Goal: Complete application form: Complete application form

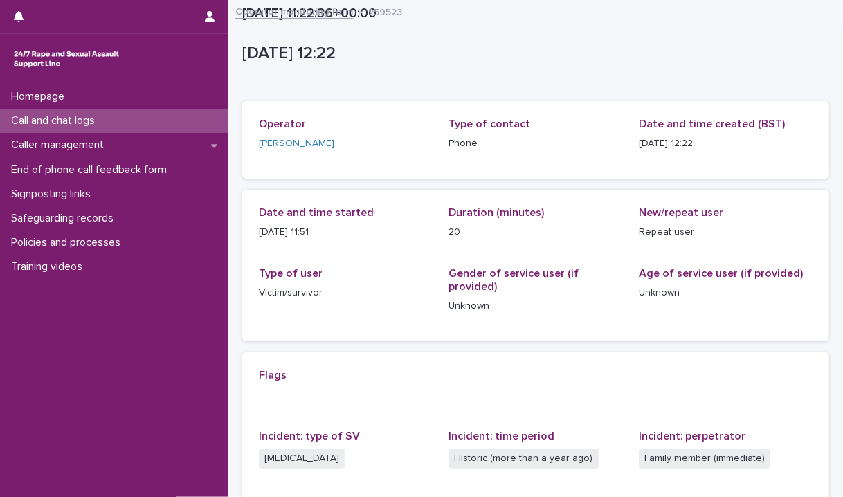
scroll to position [251, 0]
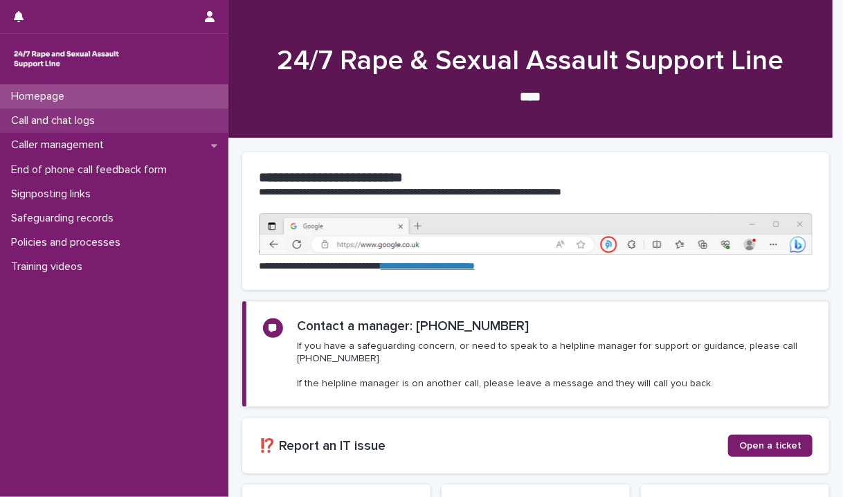
click at [64, 112] on div "Call and chat logs" at bounding box center [114, 121] width 228 height 24
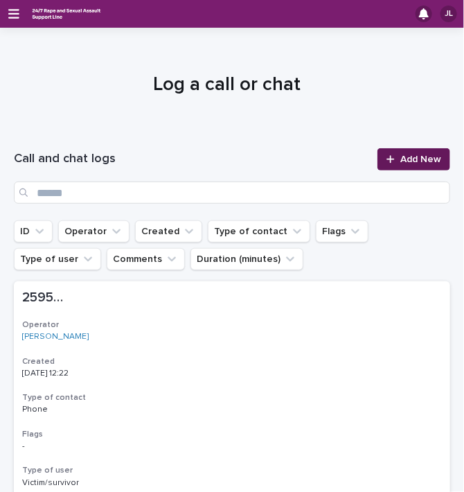
click at [390, 154] on link "Add New" at bounding box center [413, 159] width 73 height 22
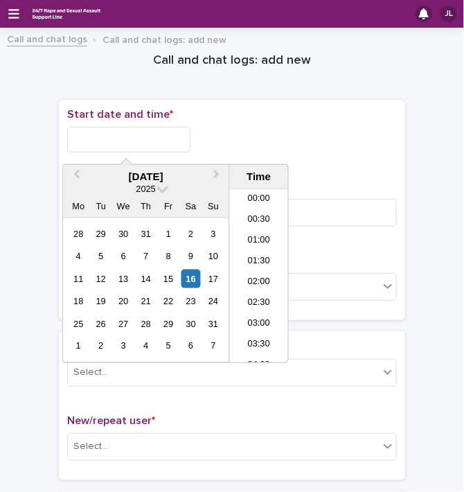
click at [132, 141] on input "text" at bounding box center [128, 140] width 123 height 26
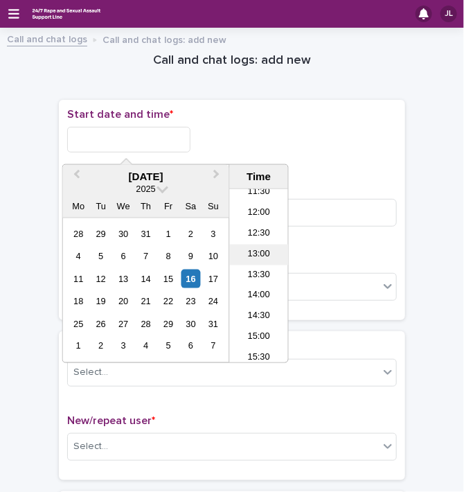
click at [260, 254] on li "13:00" at bounding box center [259, 254] width 59 height 21
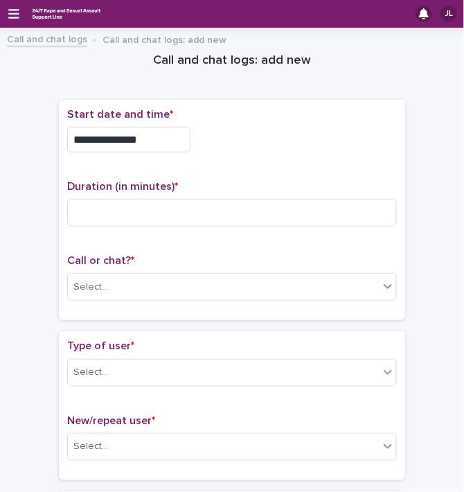
click at [161, 142] on input "**********" at bounding box center [128, 140] width 123 height 26
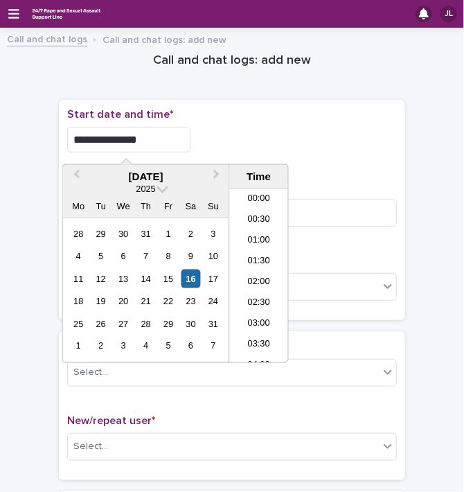
scroll to position [464, 0]
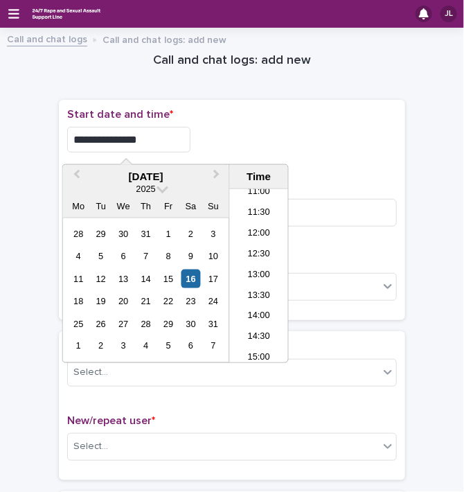
type input "**********"
click at [227, 142] on div "**********" at bounding box center [232, 140] width 330 height 26
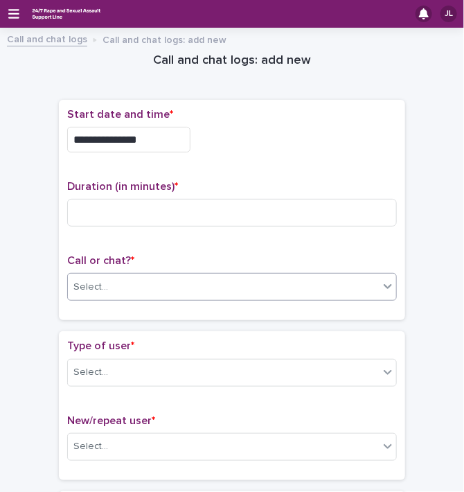
click at [122, 291] on div "Select..." at bounding box center [223, 287] width 311 height 23
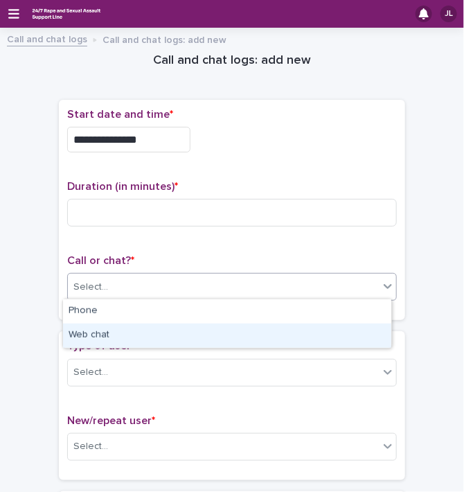
click at [85, 330] on div "Web chat" at bounding box center [227, 335] width 328 height 24
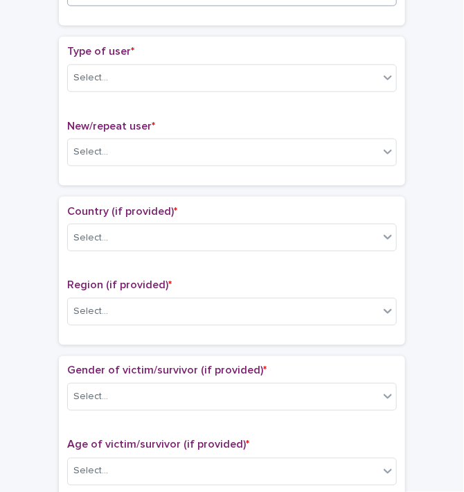
scroll to position [304, 0]
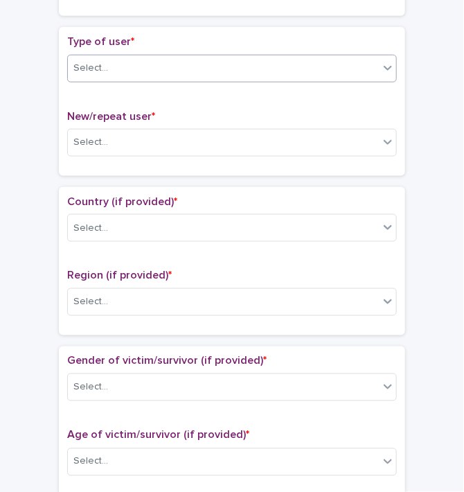
click at [212, 71] on div "Select..." at bounding box center [223, 68] width 311 height 23
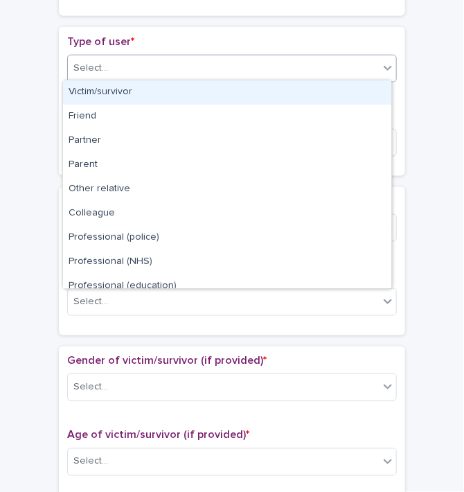
click at [160, 90] on div "Victim/survivor" at bounding box center [227, 92] width 328 height 24
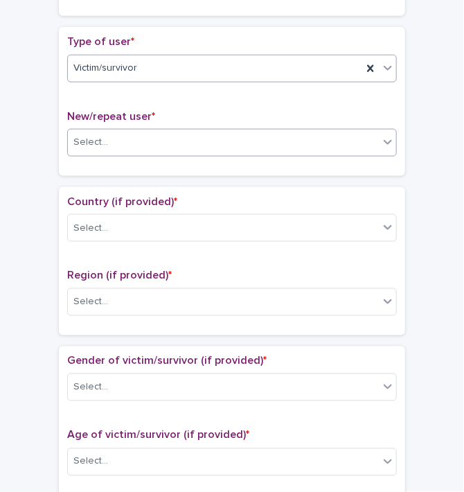
click at [113, 142] on div "Select..." at bounding box center [223, 142] width 311 height 23
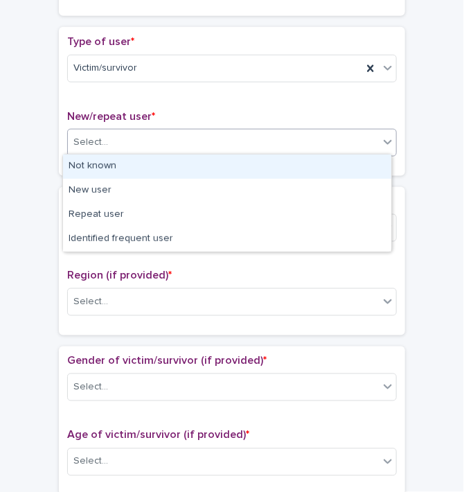
click at [91, 162] on div "Not known" at bounding box center [227, 166] width 328 height 24
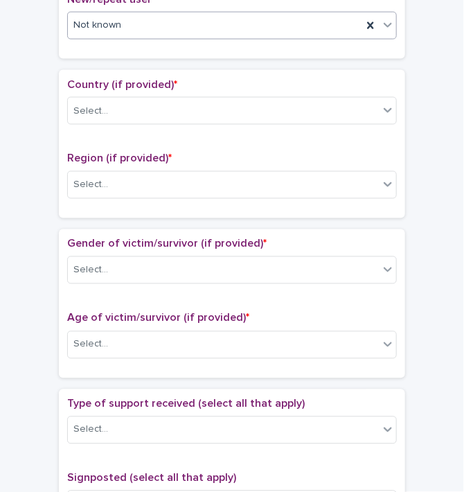
scroll to position [428, 0]
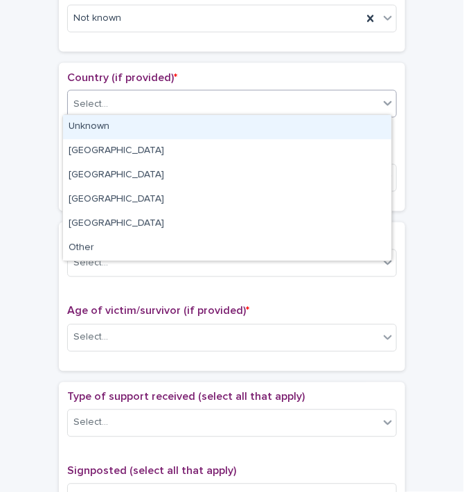
click at [150, 102] on div "Select..." at bounding box center [223, 104] width 311 height 23
click at [108, 127] on div "Unknown" at bounding box center [227, 127] width 328 height 24
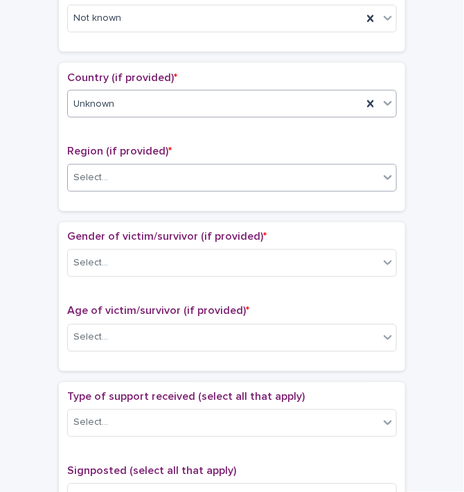
click at [101, 184] on div "Select..." at bounding box center [223, 178] width 311 height 23
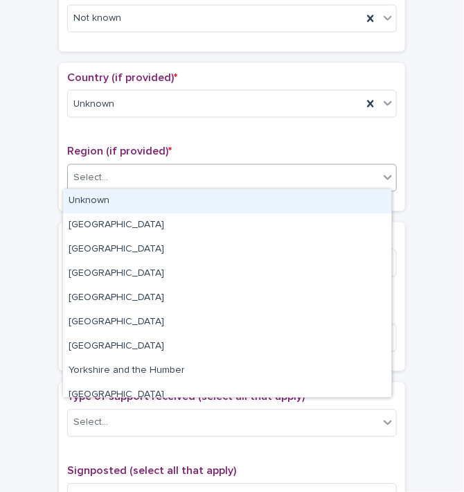
click at [89, 201] on div "Unknown" at bounding box center [227, 201] width 328 height 24
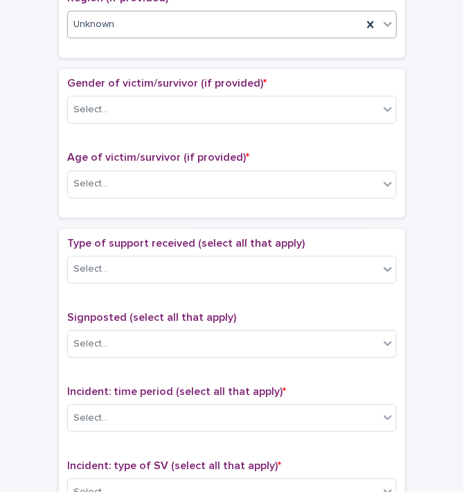
scroll to position [585, 0]
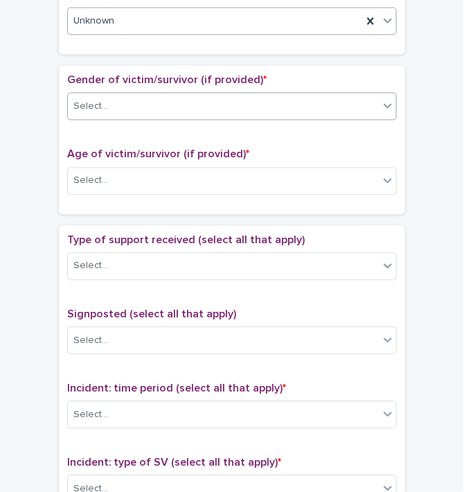
click at [143, 102] on div "Select..." at bounding box center [223, 106] width 311 height 23
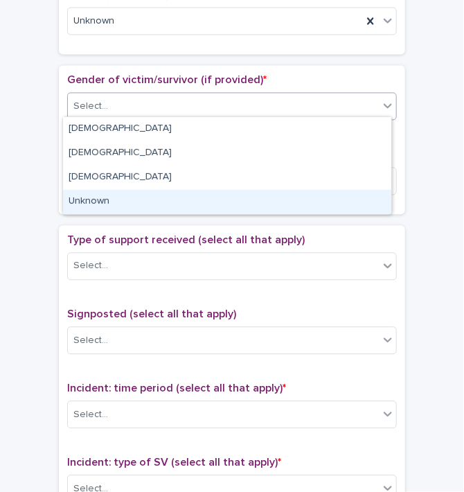
click at [124, 199] on div "Unknown" at bounding box center [227, 202] width 328 height 24
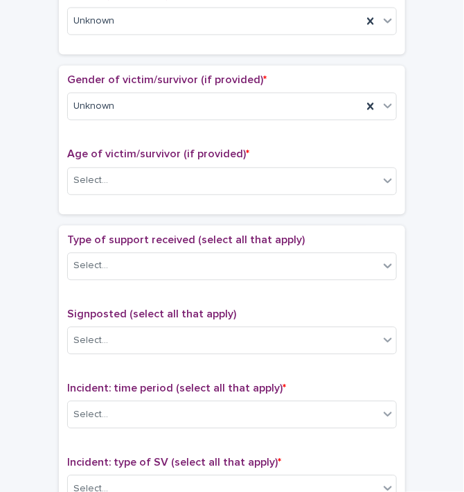
click at [124, 192] on div "Age of victim/survivor (if provided) * Select..." at bounding box center [232, 175] width 330 height 57
click at [111, 178] on div "Select..." at bounding box center [223, 180] width 311 height 23
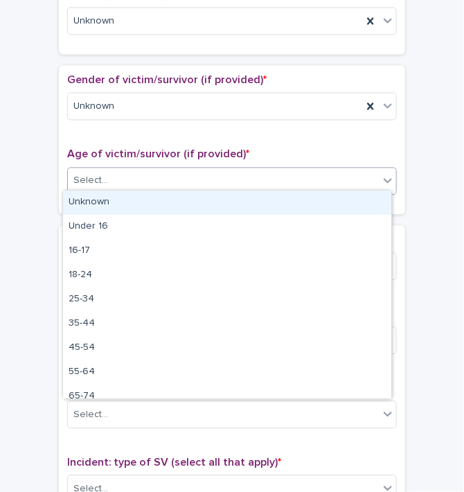
click at [102, 197] on div "Unknown" at bounding box center [227, 202] width 328 height 24
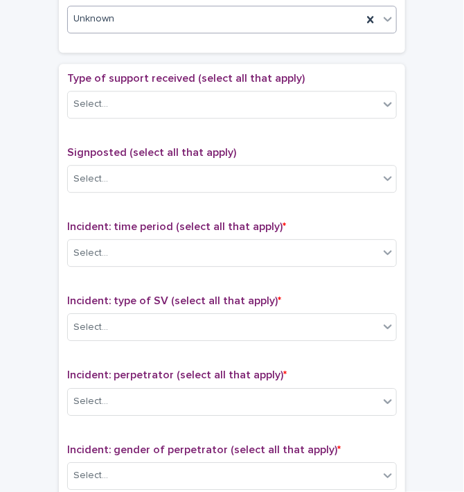
scroll to position [780, 0]
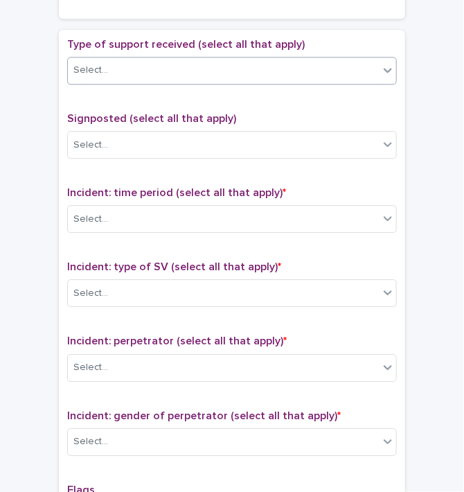
click at [195, 71] on div "Select..." at bounding box center [223, 70] width 311 height 23
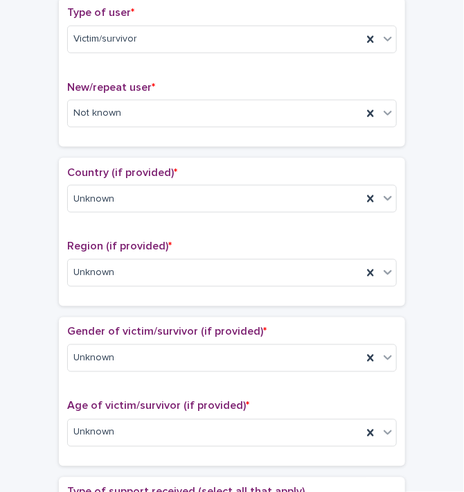
scroll to position [350, 0]
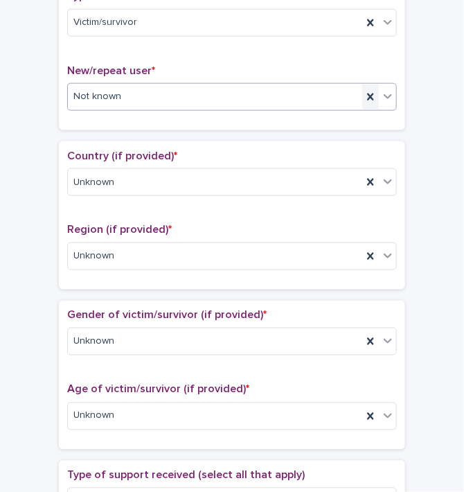
click at [369, 96] on icon at bounding box center [370, 97] width 14 height 14
click at [369, 96] on div "Select..." at bounding box center [223, 96] width 311 height 23
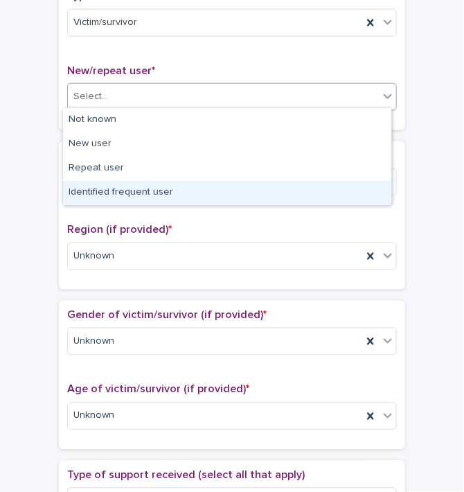
click at [204, 193] on div "Identified frequent user" at bounding box center [227, 193] width 328 height 24
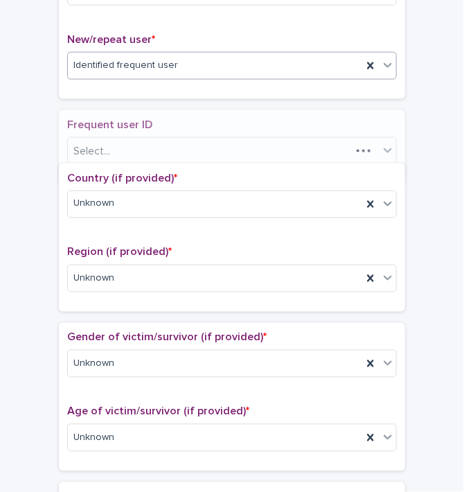
scroll to position [393, 0]
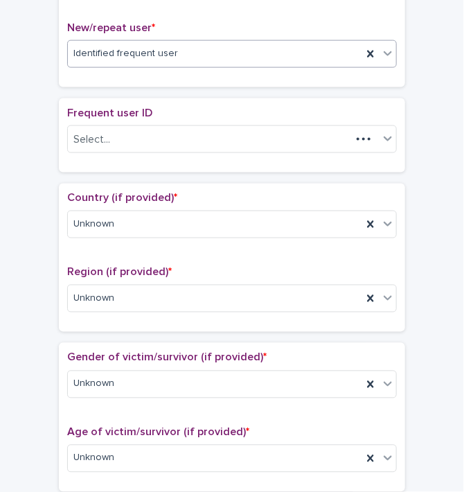
click at [139, 109] on span "Frequent user ID" at bounding box center [109, 112] width 85 height 11
click at [133, 129] on div "Select..." at bounding box center [223, 139] width 311 height 23
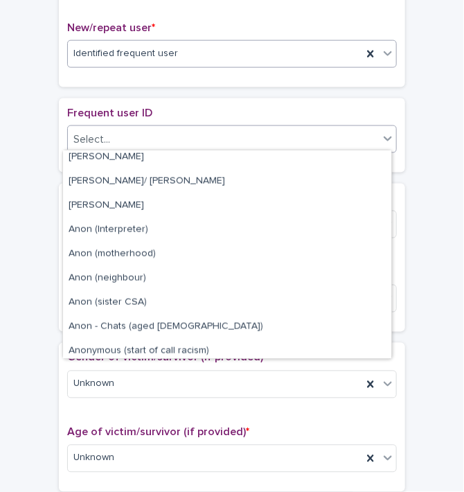
scroll to position [376, 0]
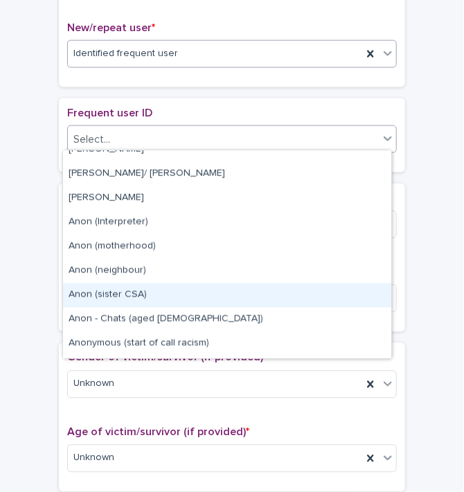
click at [149, 294] on div "Anon (sister CSA)" at bounding box center [227, 295] width 328 height 24
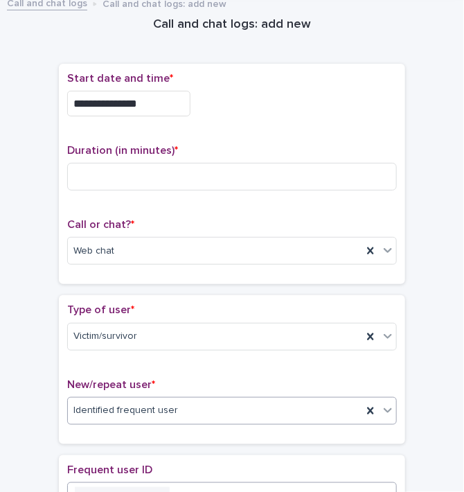
scroll to position [32, 0]
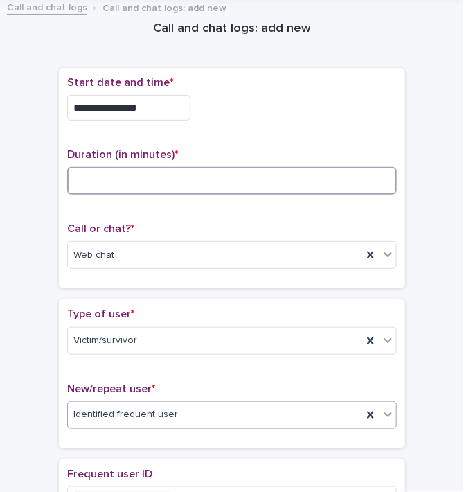
click at [287, 181] on input at bounding box center [232, 181] width 330 height 28
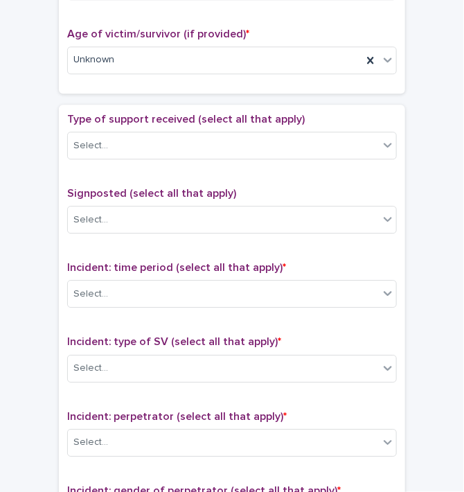
scroll to position [849, 0]
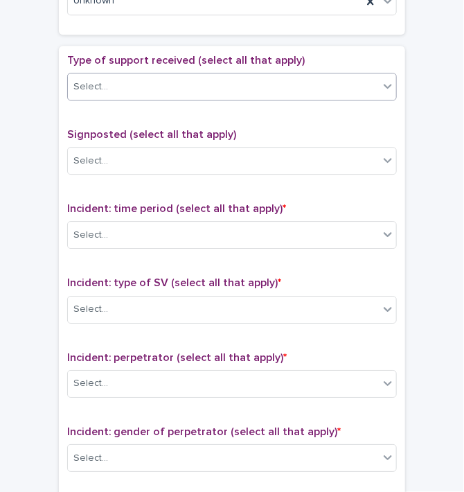
type input "*"
click at [231, 84] on div "Select..." at bounding box center [223, 86] width 311 height 23
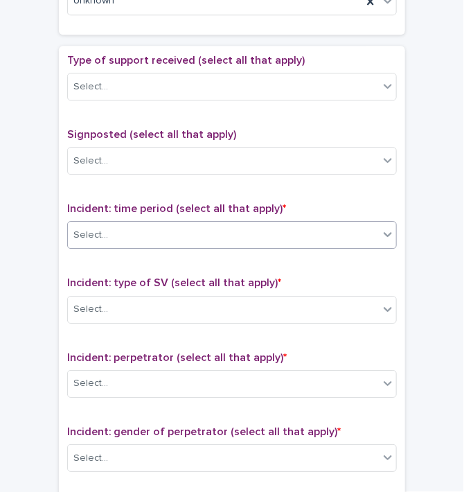
click at [219, 230] on div "Select..." at bounding box center [223, 235] width 311 height 23
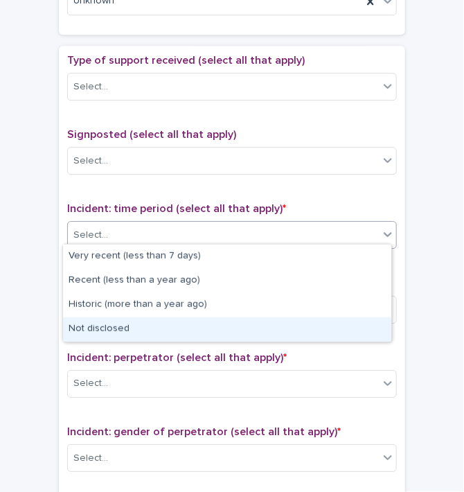
click at [134, 332] on div "Not disclosed" at bounding box center [227, 329] width 328 height 24
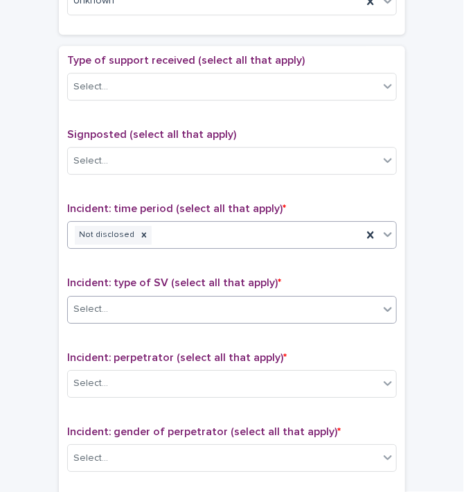
click at [212, 303] on div "Select..." at bounding box center [223, 309] width 311 height 23
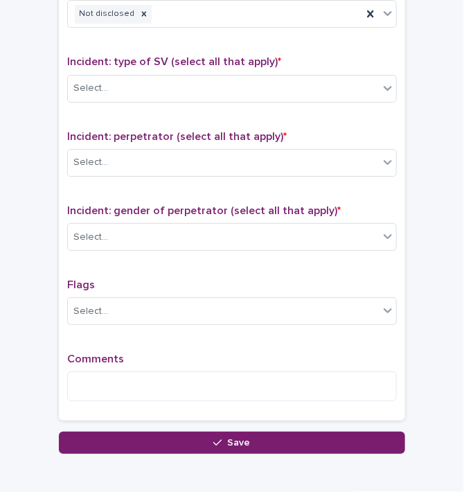
scroll to position [1074, 0]
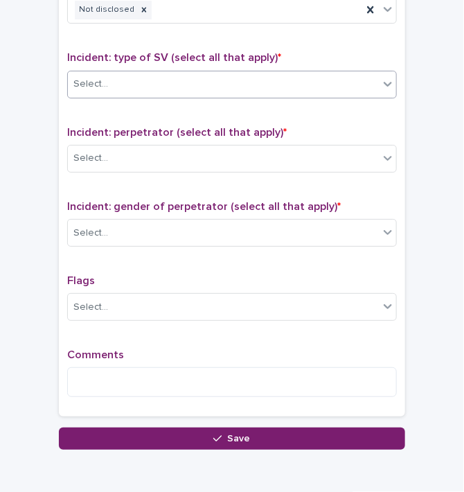
click at [305, 87] on div "Select..." at bounding box center [223, 84] width 311 height 23
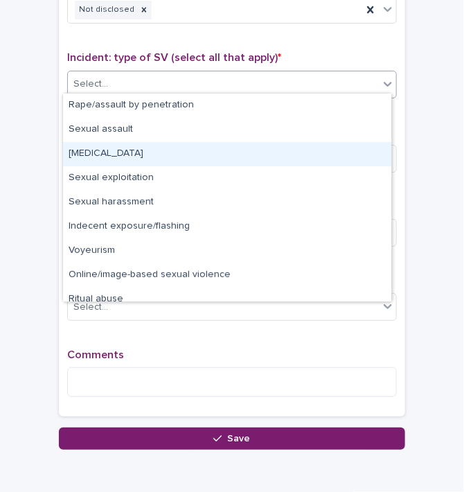
scroll to position [35, 0]
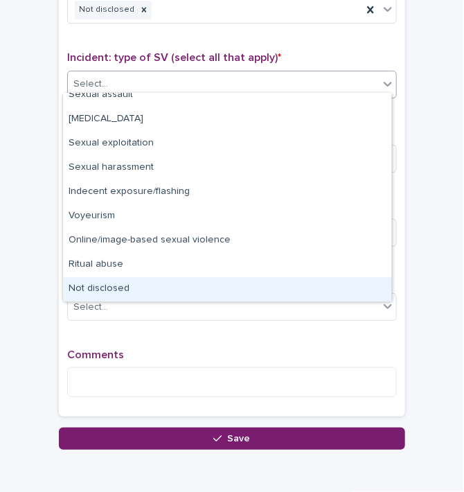
click at [166, 283] on div "Not disclosed" at bounding box center [227, 289] width 328 height 24
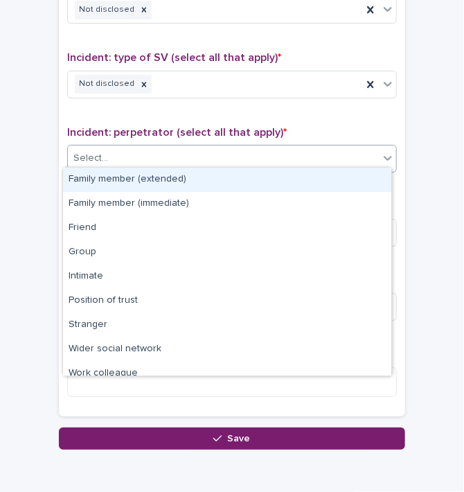
click at [135, 155] on div "Select..." at bounding box center [223, 158] width 311 height 23
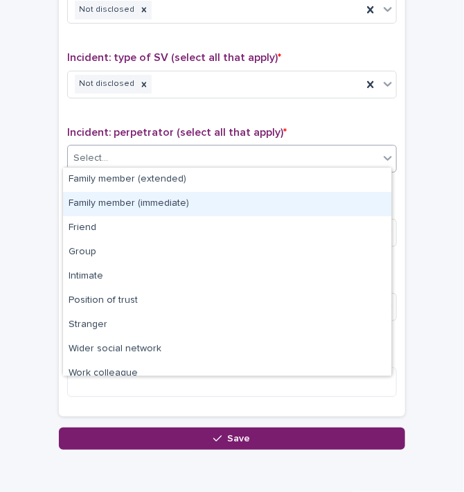
scroll to position [58, 0]
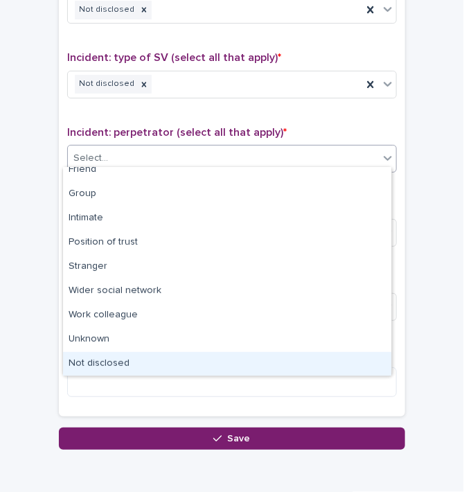
click at [159, 363] on div "Not disclosed" at bounding box center [227, 364] width 328 height 24
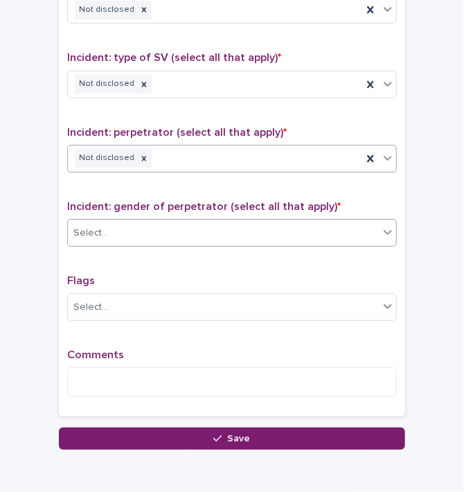
click at [161, 232] on div "Select..." at bounding box center [223, 233] width 311 height 23
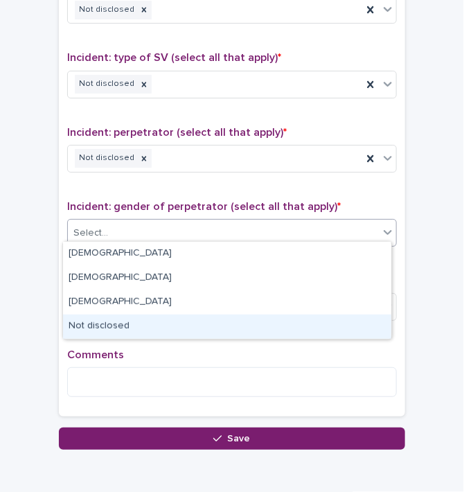
click at [222, 323] on div "Not disclosed" at bounding box center [227, 326] width 328 height 24
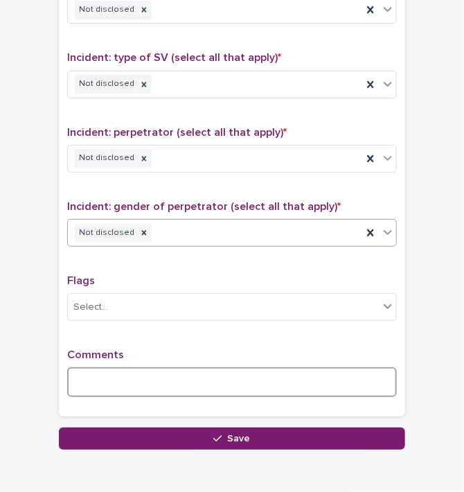
click at [130, 383] on textarea at bounding box center [232, 382] width 330 height 30
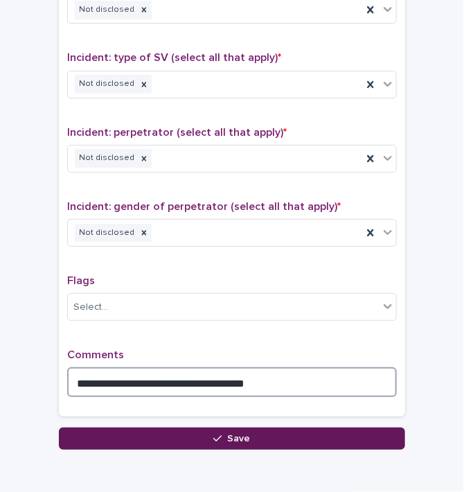
type textarea "**********"
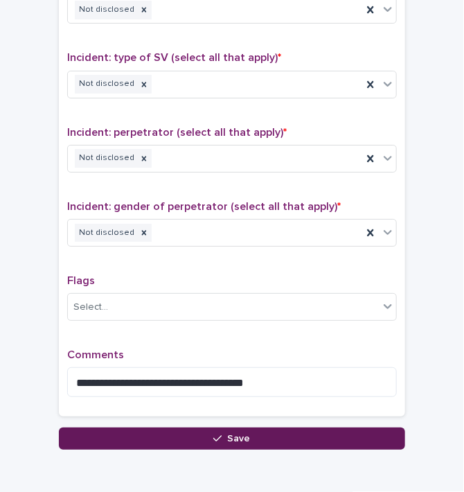
click at [194, 435] on button "Save" at bounding box center [232, 438] width 346 height 22
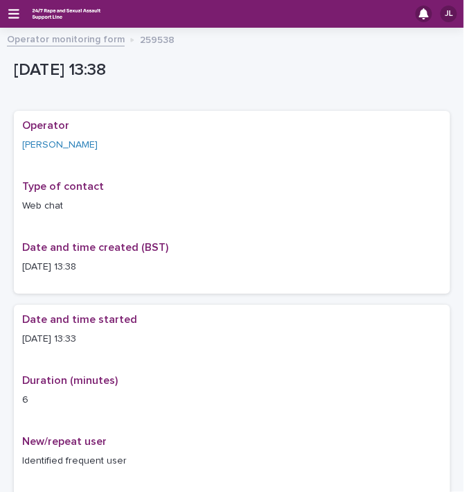
click at [101, 38] on link "Operator monitoring form" at bounding box center [66, 38] width 118 height 16
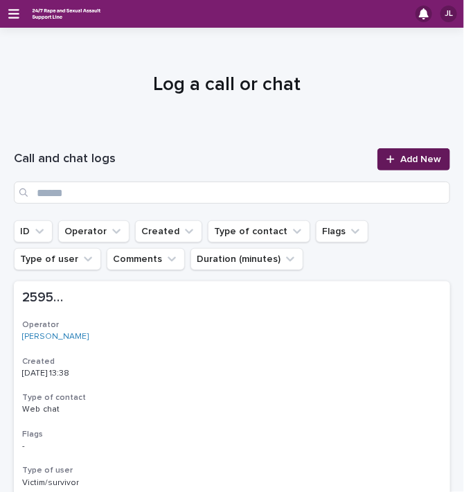
click at [411, 159] on span "Add New" at bounding box center [420, 159] width 41 height 10
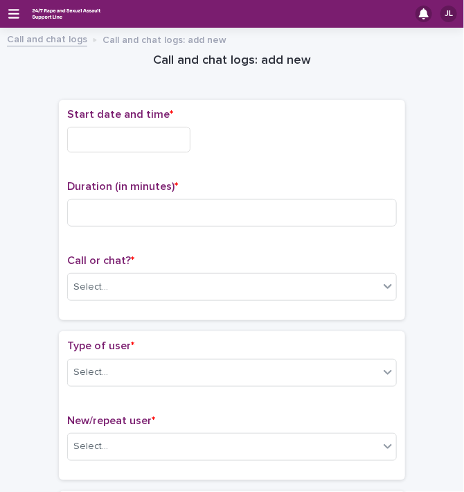
click at [163, 138] on input "text" at bounding box center [128, 140] width 123 height 26
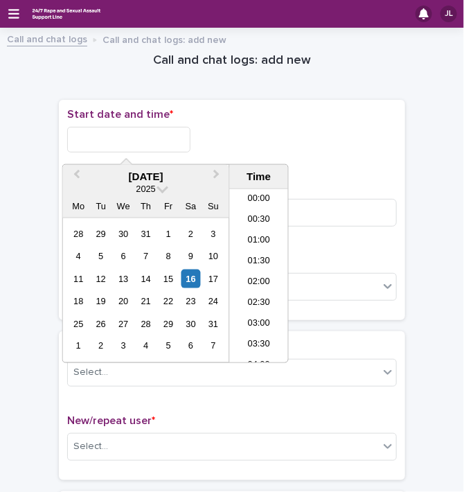
scroll to position [485, 0]
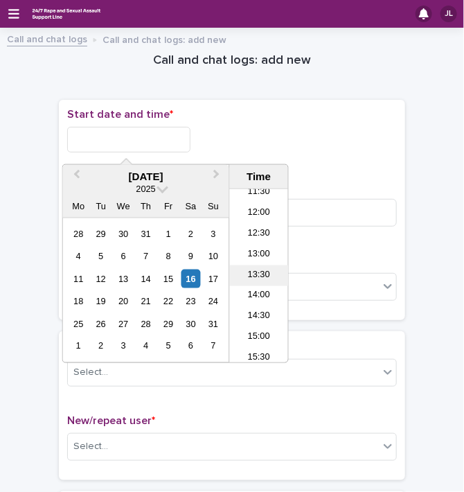
click at [246, 272] on li "13:30" at bounding box center [259, 275] width 59 height 21
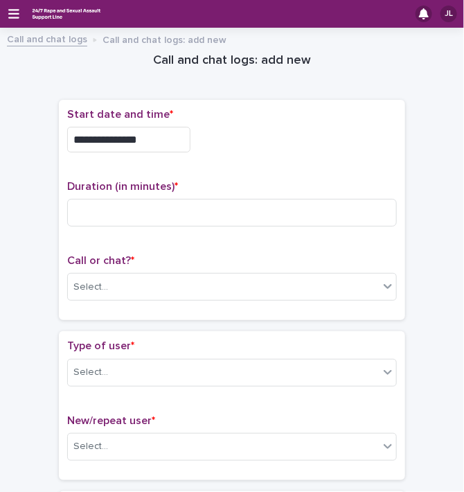
click at [173, 145] on input "**********" at bounding box center [128, 140] width 123 height 26
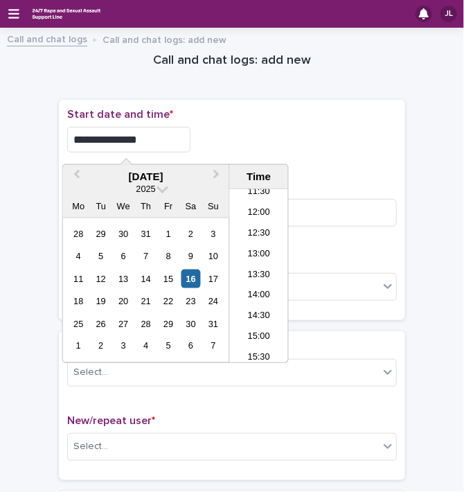
type input "**********"
click at [225, 129] on div "**********" at bounding box center [232, 140] width 330 height 26
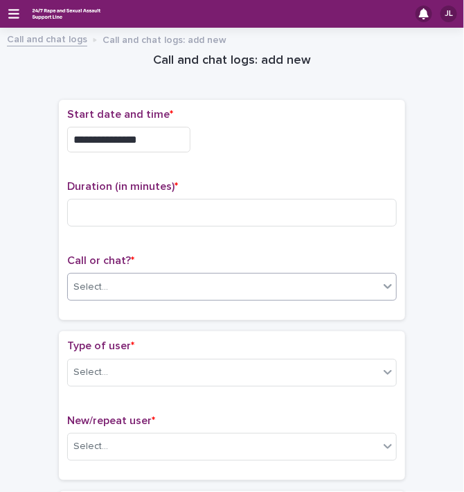
click at [92, 289] on div "Select..." at bounding box center [90, 287] width 35 height 15
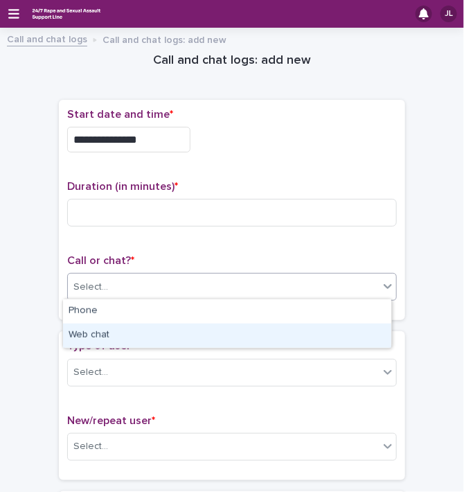
click at [91, 332] on div "Web chat" at bounding box center [227, 335] width 328 height 24
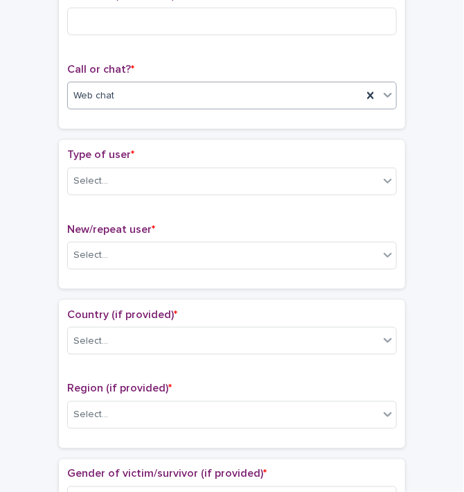
scroll to position [197, 0]
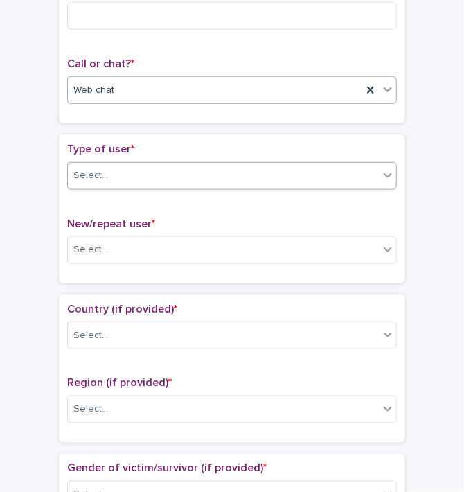
click at [246, 171] on div "Select..." at bounding box center [223, 175] width 311 height 23
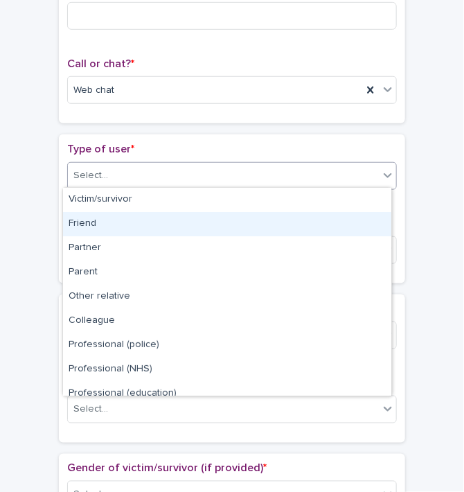
scroll to position [155, 0]
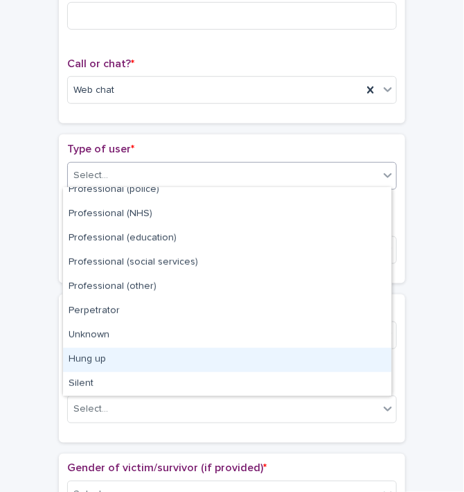
click at [294, 363] on div "Hung up" at bounding box center [227, 360] width 328 height 24
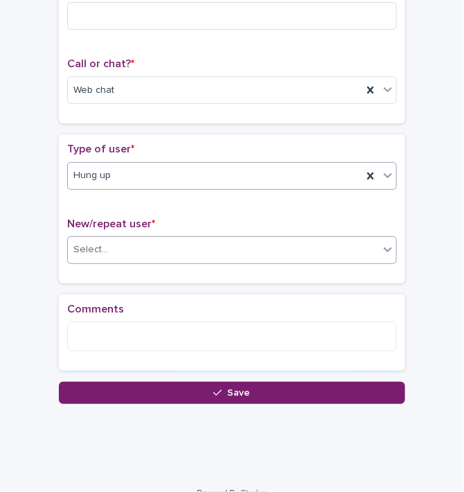
click at [172, 247] on div "Select..." at bounding box center [223, 249] width 311 height 23
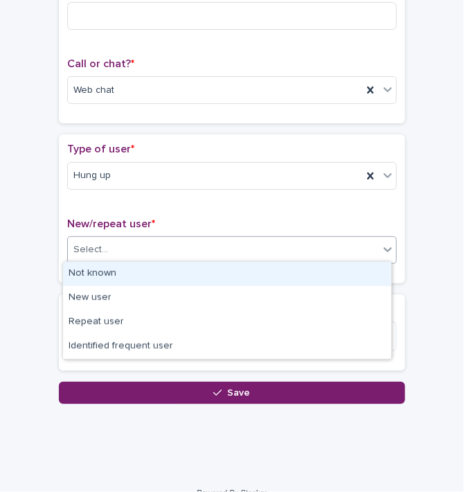
click at [127, 269] on div "Not known" at bounding box center [227, 274] width 328 height 24
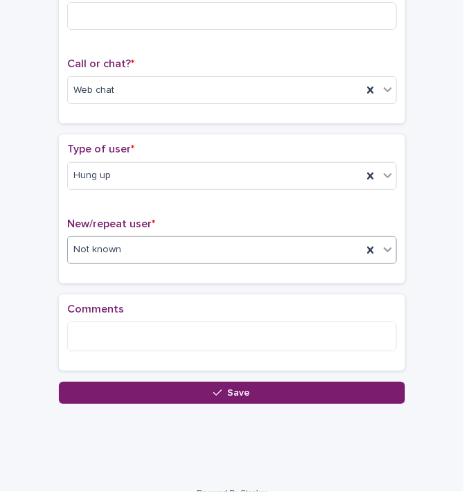
scroll to position [0, 0]
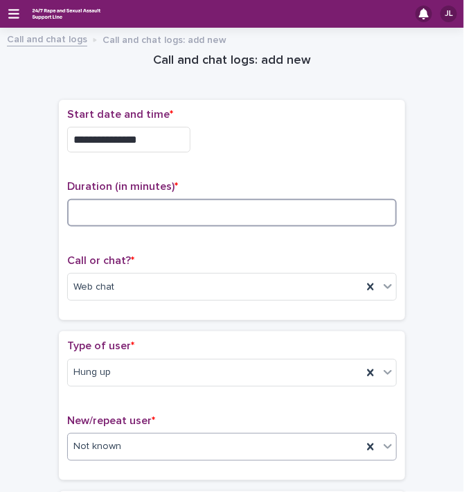
click at [156, 208] on input at bounding box center [232, 213] width 330 height 28
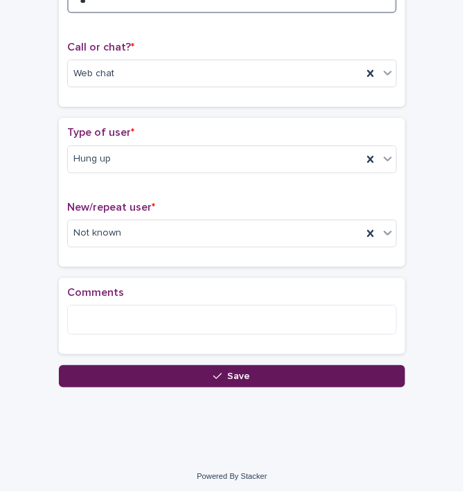
type input "*"
click at [249, 372] on button "Save" at bounding box center [232, 376] width 346 height 22
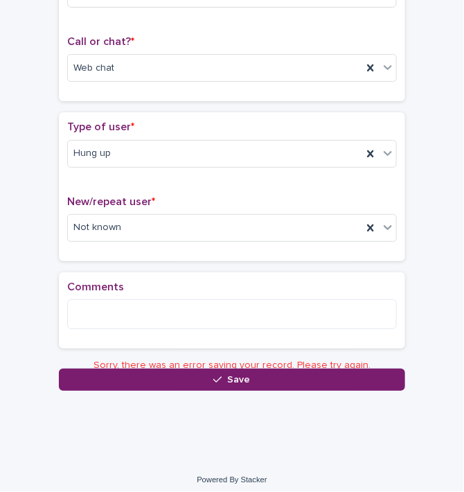
scroll to position [224, 0]
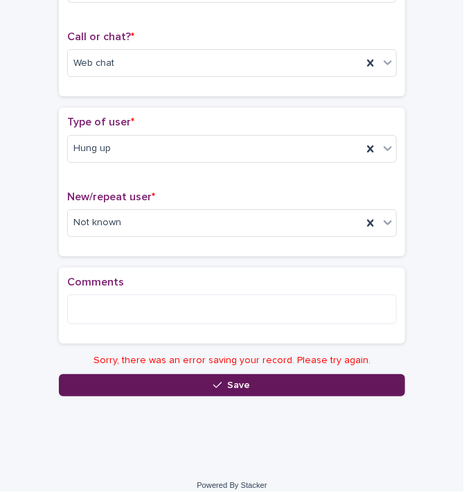
drag, startPoint x: 138, startPoint y: 424, endPoint x: 123, endPoint y: 385, distance: 42.3
click at [138, 424] on div "**********" at bounding box center [232, 121] width 450 height 619
click at [123, 385] on button "Save" at bounding box center [232, 385] width 346 height 22
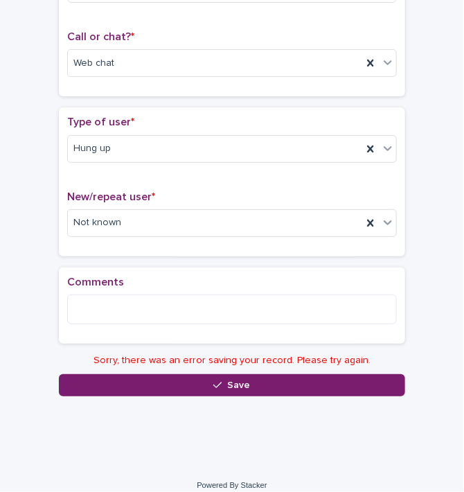
click at [459, 365] on div "**********" at bounding box center [232, 246] width 464 height 492
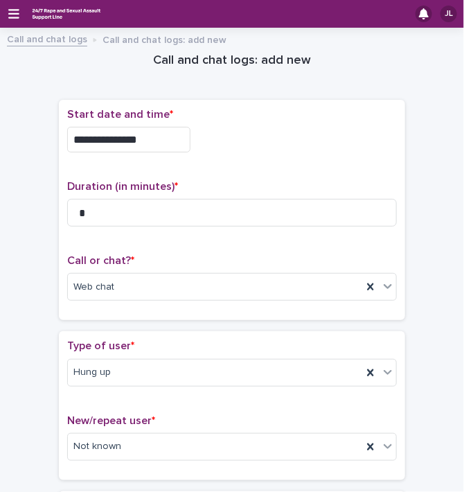
click at [441, 345] on div "**********" at bounding box center [232, 345] width 450 height 619
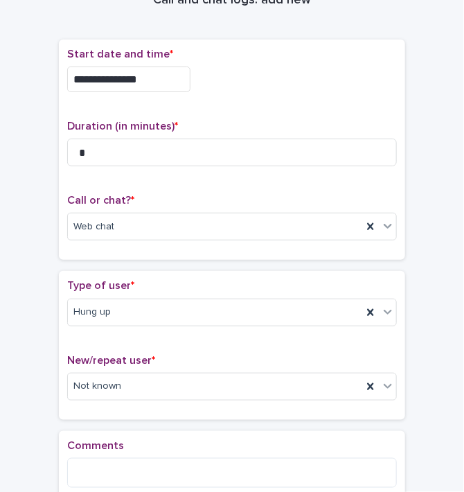
scroll to position [233, 0]
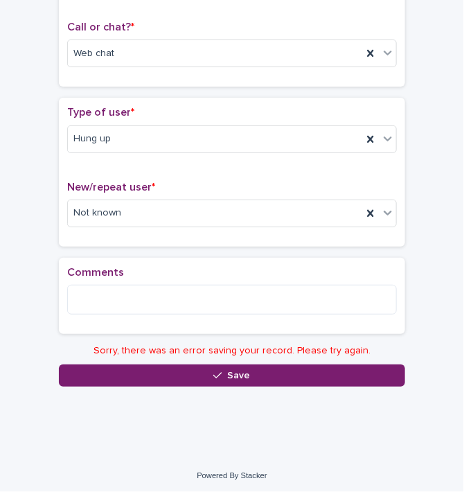
click at [241, 372] on span "Save" at bounding box center [239, 375] width 23 height 10
click at [423, 89] on div "**********" at bounding box center [232, 95] width 436 height 584
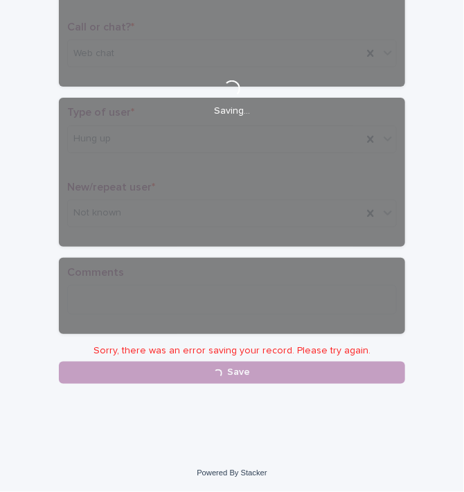
scroll to position [0, 0]
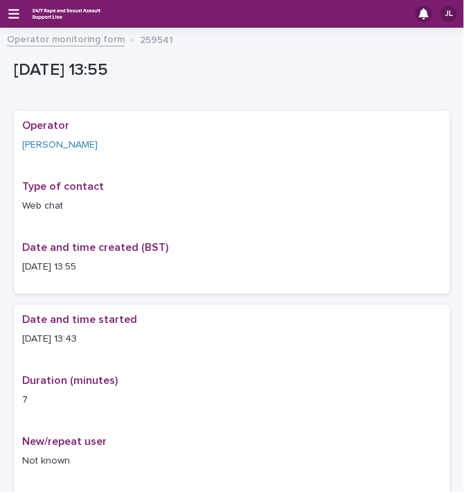
click at [57, 36] on link "Operator monitoring form" at bounding box center [66, 38] width 118 height 16
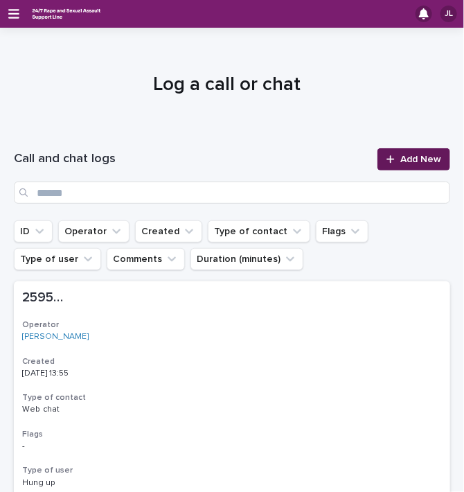
click at [400, 155] on span "Add New" at bounding box center [420, 159] width 41 height 10
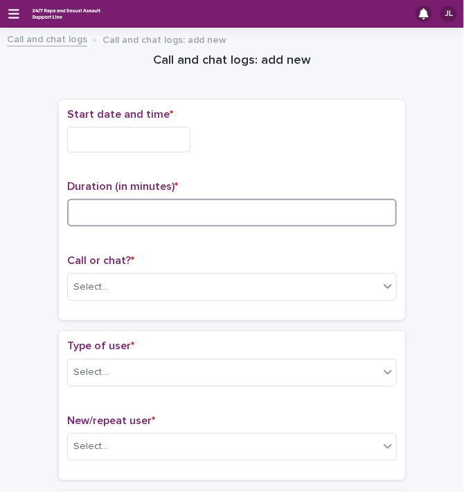
click at [222, 217] on input at bounding box center [232, 213] width 330 height 28
type input "**"
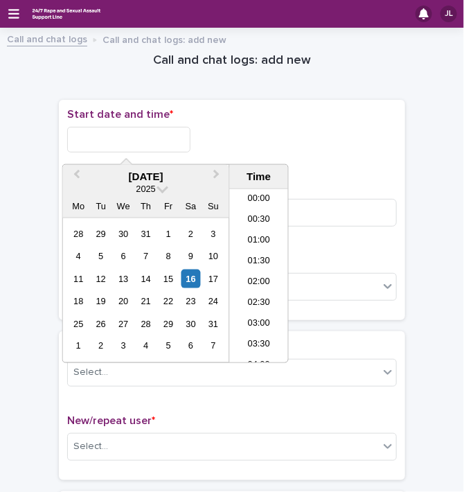
click at [169, 136] on input "text" at bounding box center [128, 140] width 123 height 26
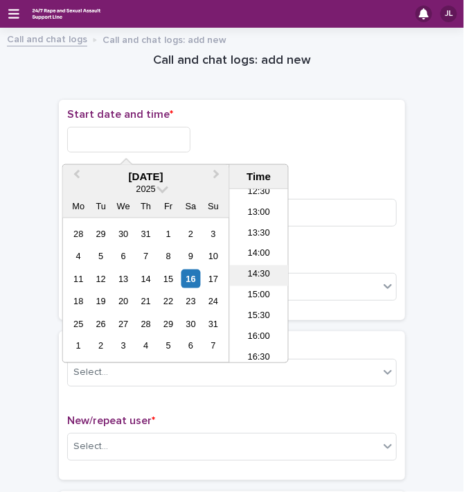
click at [260, 273] on li "14:30" at bounding box center [259, 275] width 59 height 21
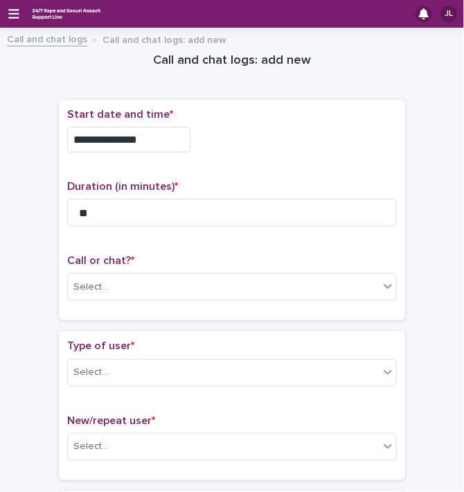
click at [147, 152] on div "**********" at bounding box center [232, 135] width 330 height 55
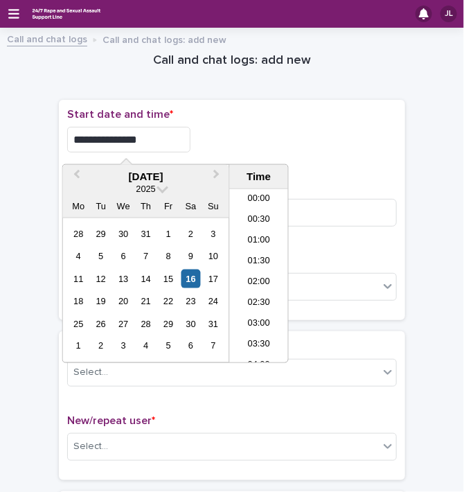
click at [145, 142] on input "**********" at bounding box center [128, 140] width 123 height 26
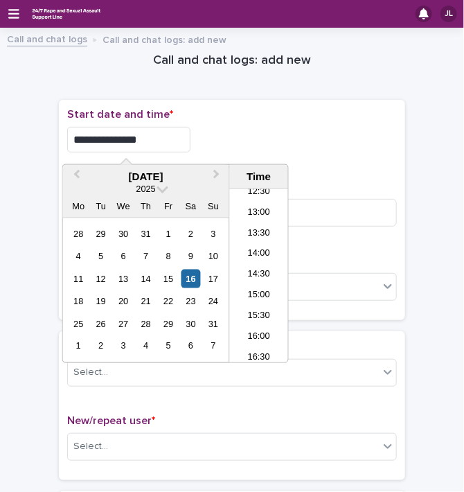
type input "**********"
click at [247, 138] on div "**********" at bounding box center [232, 140] width 330 height 26
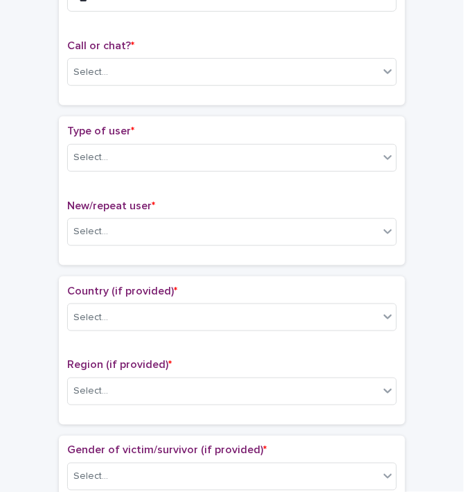
scroll to position [219, 0]
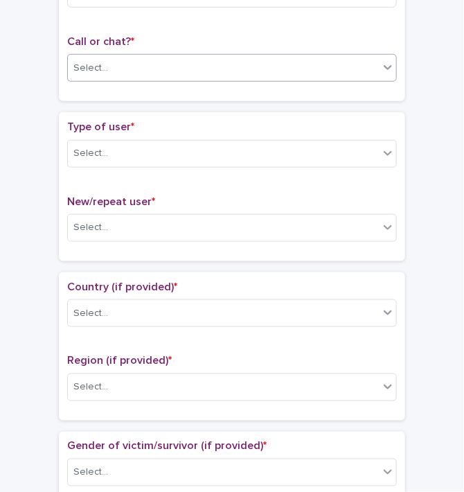
click at [177, 62] on div "Select..." at bounding box center [223, 68] width 311 height 23
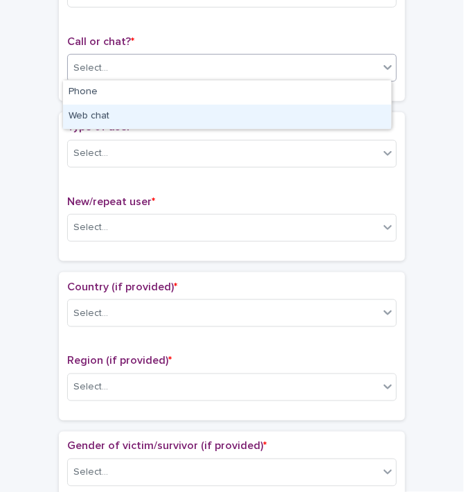
click at [116, 114] on div "Web chat" at bounding box center [227, 117] width 328 height 24
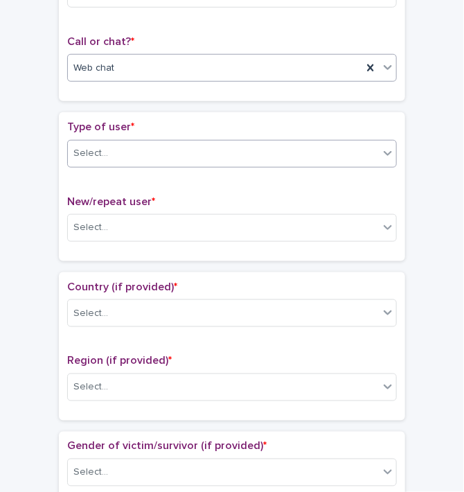
click at [101, 157] on div "Select..." at bounding box center [223, 153] width 311 height 23
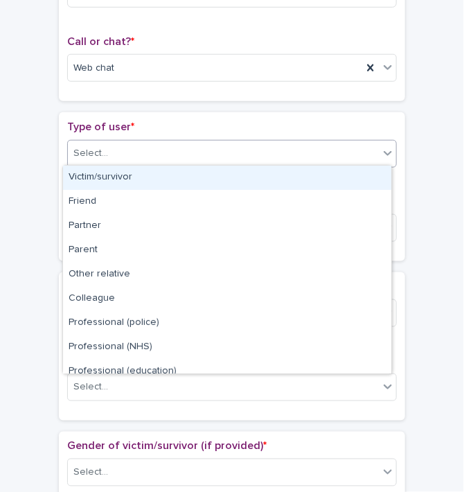
click at [92, 178] on div "Victim/survivor" at bounding box center [227, 177] width 328 height 24
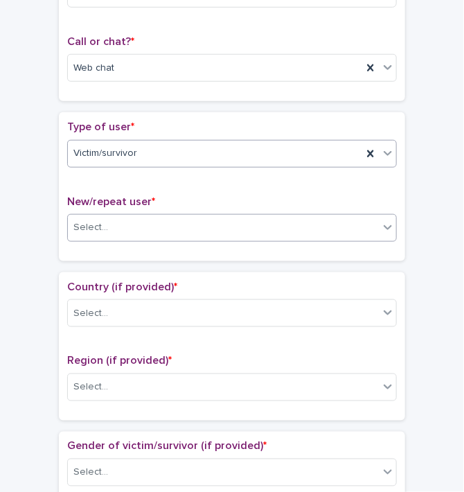
click at [89, 224] on div "Select..." at bounding box center [90, 227] width 35 height 15
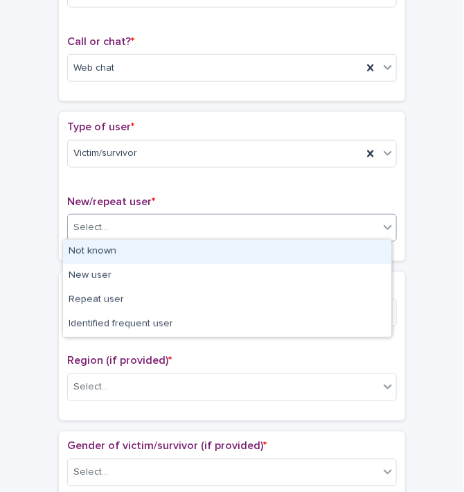
click at [88, 251] on div "Not known" at bounding box center [227, 252] width 328 height 24
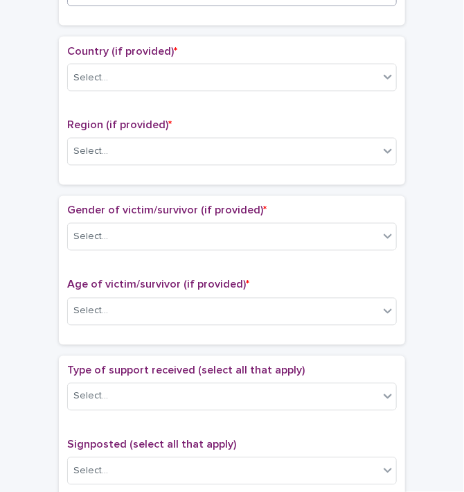
scroll to position [469, 0]
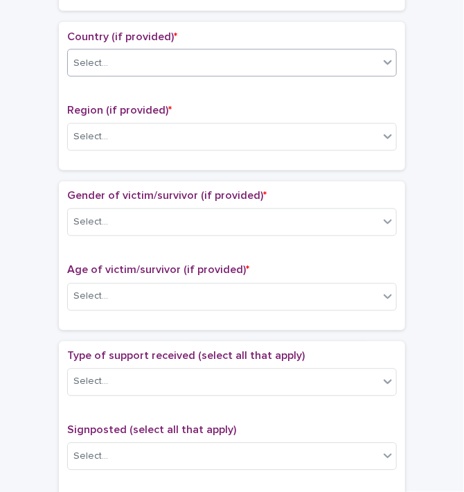
click at [285, 64] on div "Select..." at bounding box center [223, 63] width 311 height 23
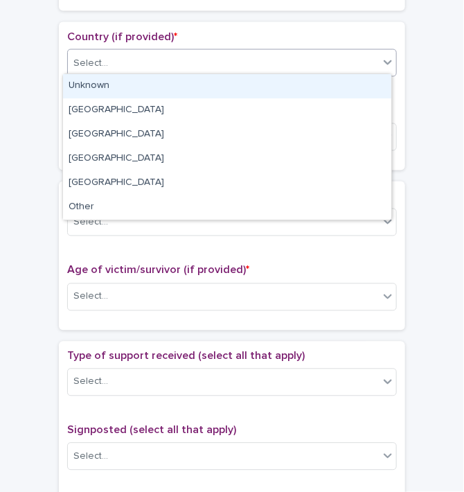
click at [240, 86] on div "Unknown" at bounding box center [227, 86] width 328 height 24
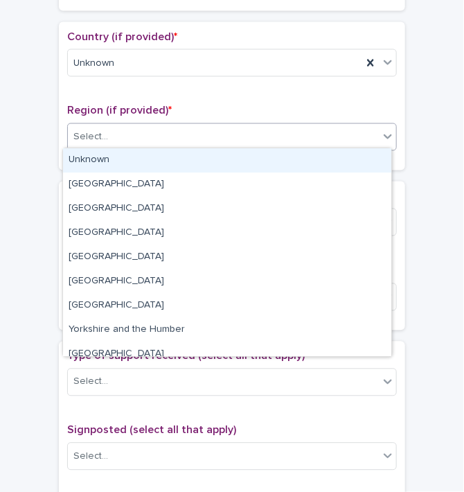
click at [202, 126] on div "Select..." at bounding box center [223, 137] width 311 height 23
click at [172, 159] on div "Unknown" at bounding box center [227, 160] width 328 height 24
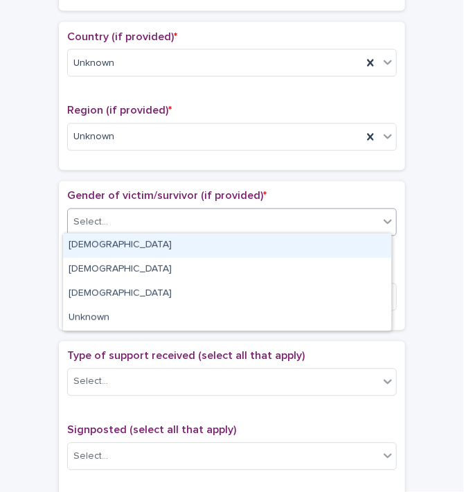
click at [150, 217] on div "Select..." at bounding box center [223, 222] width 311 height 23
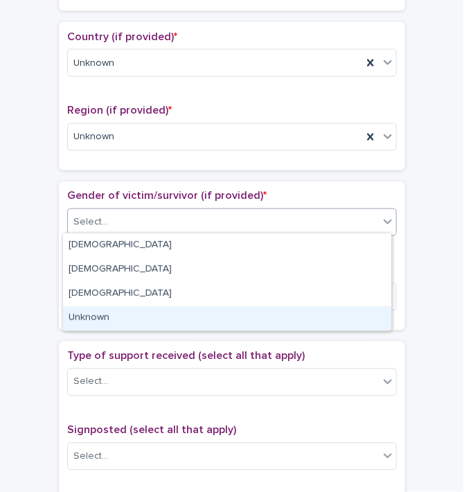
click at [123, 317] on div "Unknown" at bounding box center [227, 318] width 328 height 24
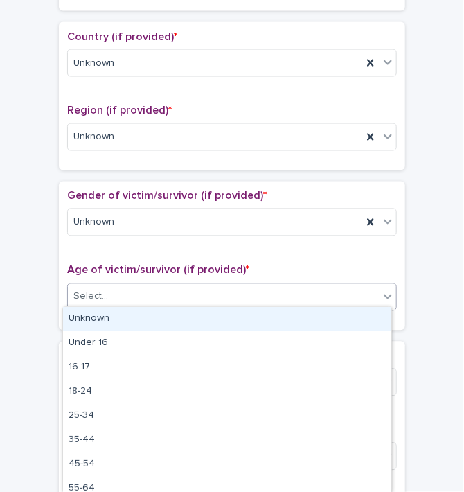
click at [121, 287] on div "Select..." at bounding box center [223, 296] width 311 height 23
click at [96, 314] on div "Unknown" at bounding box center [227, 319] width 328 height 24
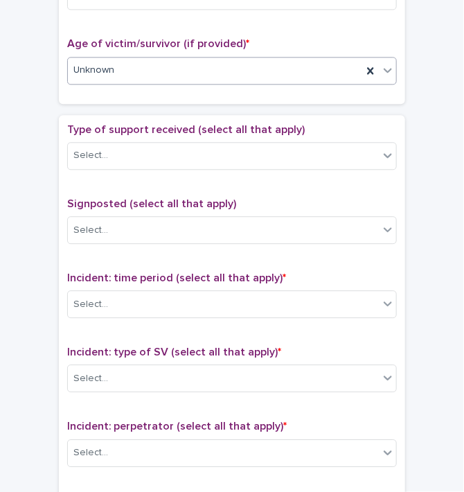
scroll to position [721, 0]
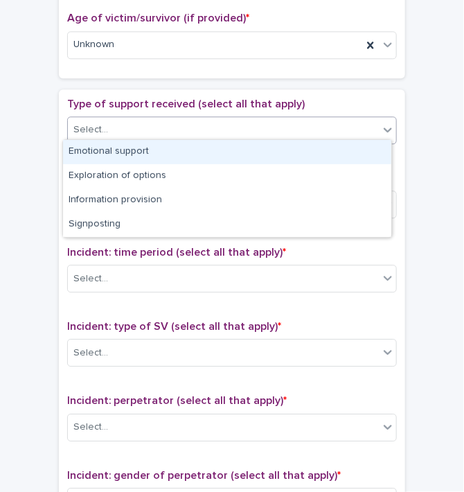
click at [257, 126] on div "Select..." at bounding box center [223, 129] width 311 height 23
click at [184, 156] on div "Emotional support" at bounding box center [227, 152] width 328 height 24
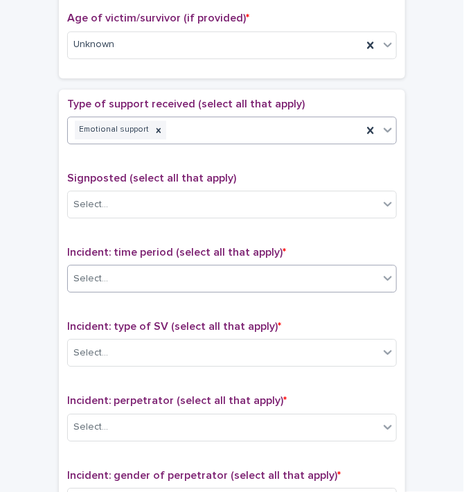
click at [141, 271] on div "Select..." at bounding box center [223, 278] width 311 height 23
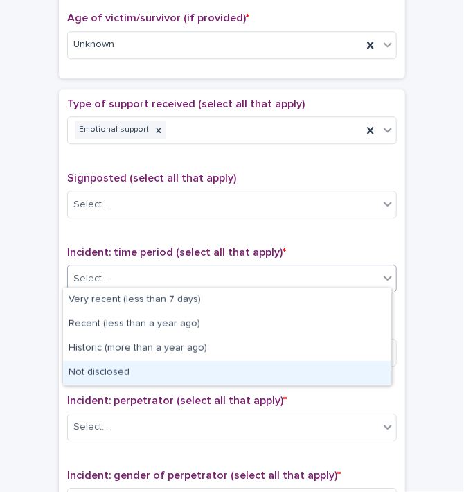
click at [120, 371] on div "Not disclosed" at bounding box center [227, 373] width 328 height 24
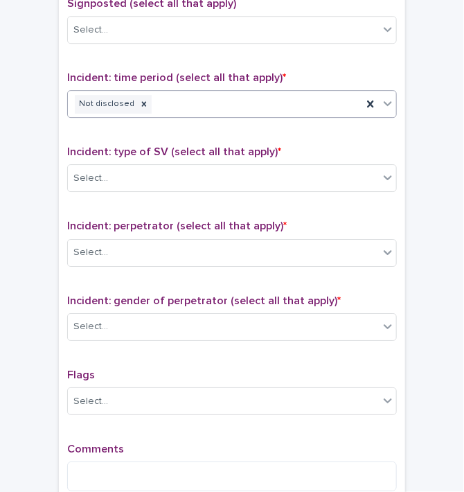
scroll to position [930, 0]
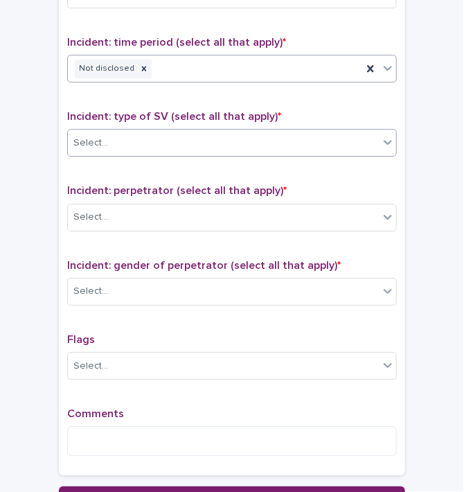
click at [247, 132] on div "Select..." at bounding box center [223, 143] width 311 height 23
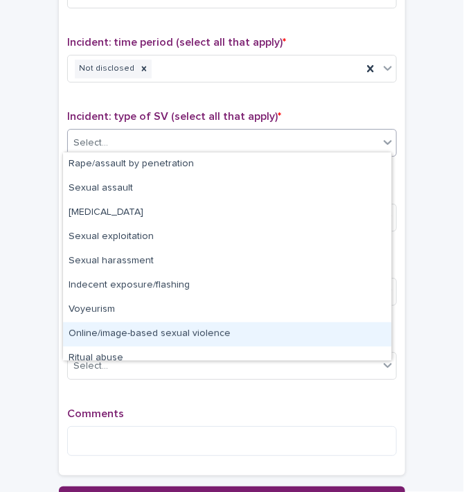
click at [183, 323] on div "Online/image-based sexual violence" at bounding box center [227, 334] width 328 height 24
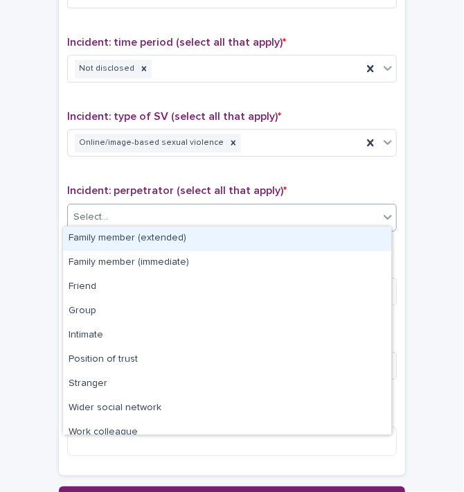
click at [199, 211] on div "Select..." at bounding box center [223, 217] width 311 height 23
click at [341, 174] on div "Type of support received (select all that apply) Emotional support Signposted (…" at bounding box center [232, 177] width 330 height 579
click at [282, 219] on div "Select..." at bounding box center [223, 217] width 311 height 23
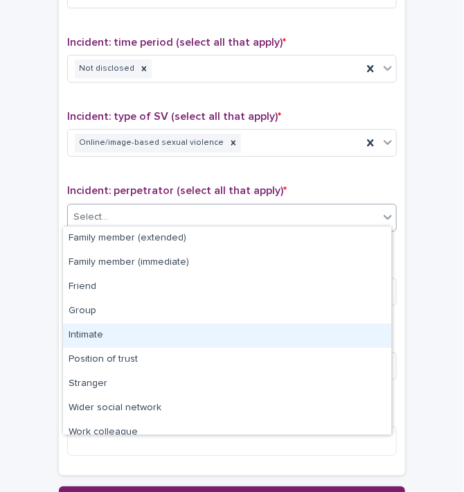
click at [130, 336] on div "Intimate" at bounding box center [227, 335] width 328 height 24
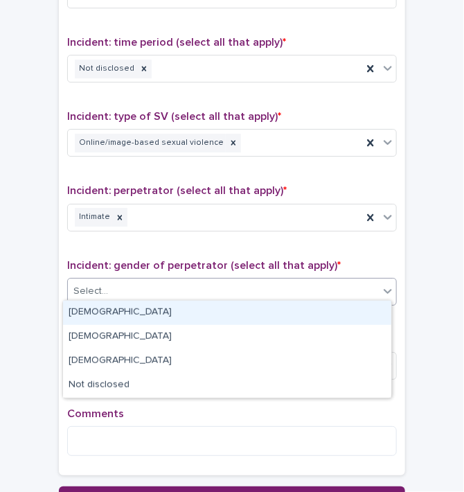
click at [91, 284] on div "Select..." at bounding box center [90, 291] width 35 height 15
click at [90, 311] on div "Male" at bounding box center [227, 312] width 328 height 24
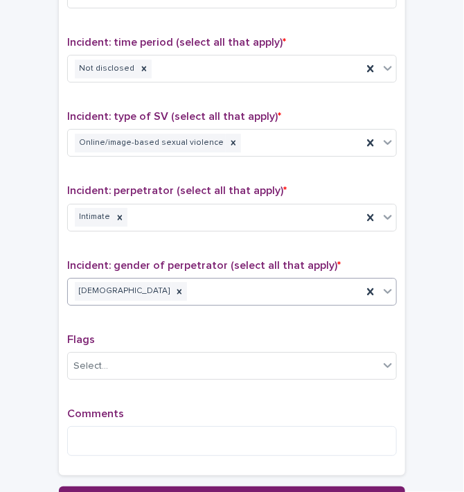
scroll to position [1050, 0]
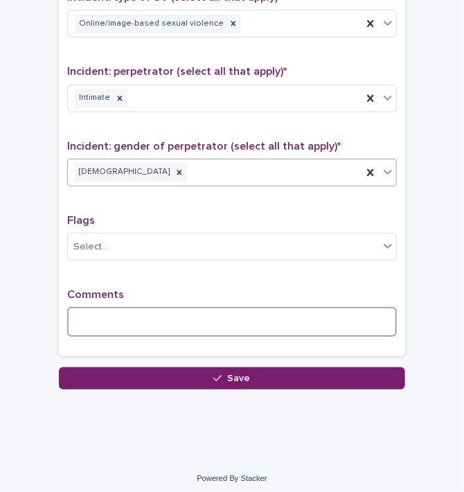
click at [206, 315] on textarea at bounding box center [232, 322] width 330 height 30
type textarea "**********"
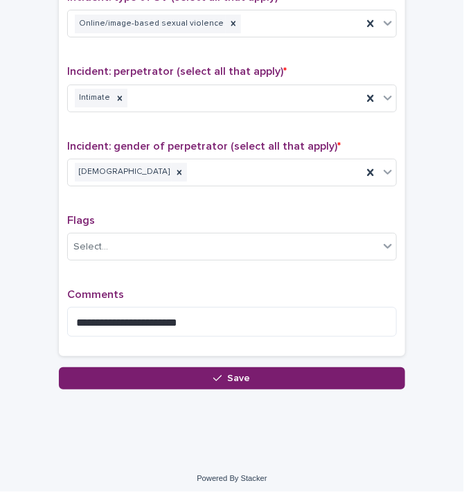
click at [156, 357] on div "**********" at bounding box center [232, 63] width 346 height 606
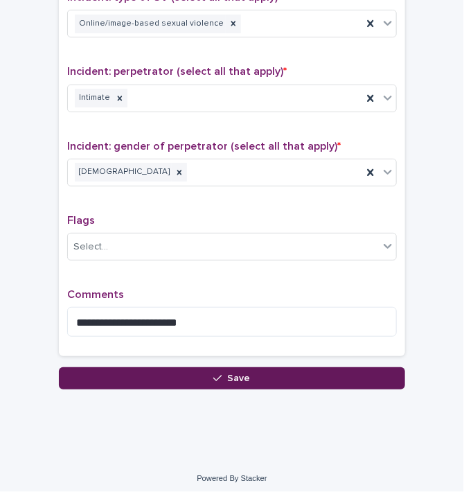
click at [156, 379] on button "Save" at bounding box center [232, 378] width 346 height 22
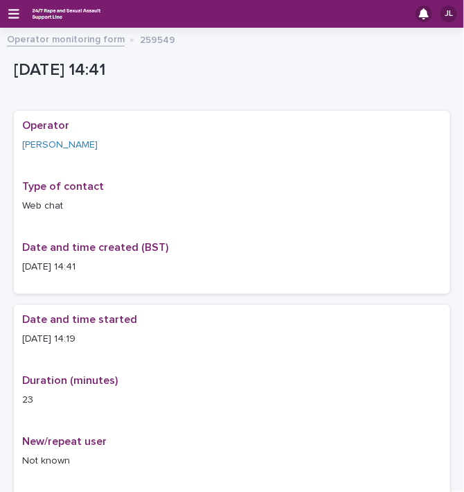
click at [48, 39] on link "Operator monitoring form" at bounding box center [66, 38] width 118 height 16
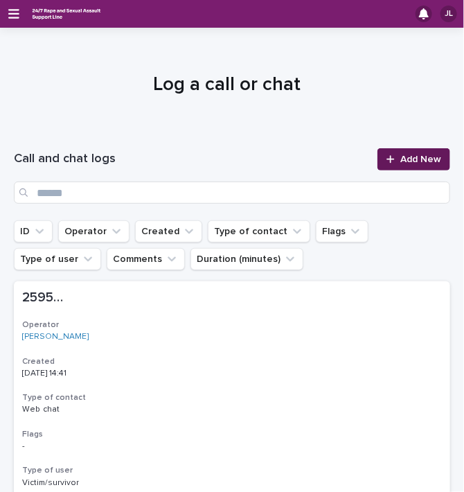
click at [400, 162] on span "Add New" at bounding box center [420, 159] width 41 height 10
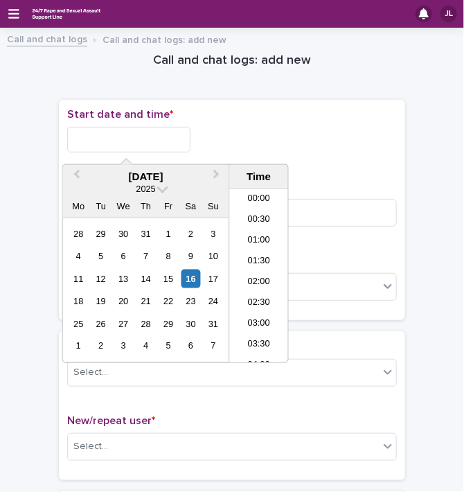
click at [163, 142] on input "text" at bounding box center [128, 140] width 123 height 26
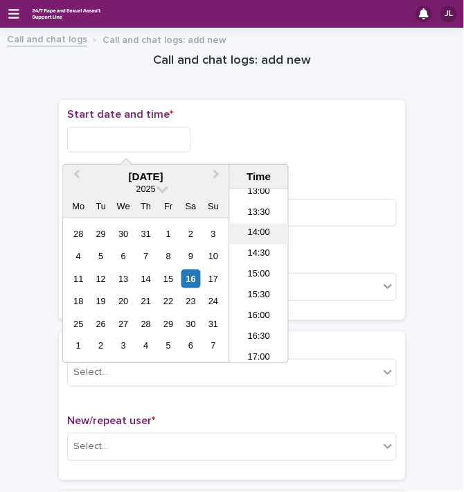
click at [258, 232] on li "14:00" at bounding box center [259, 234] width 59 height 21
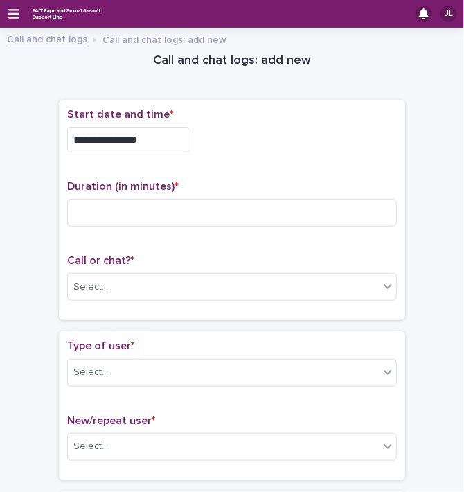
click at [144, 141] on input "**********" at bounding box center [128, 140] width 123 height 26
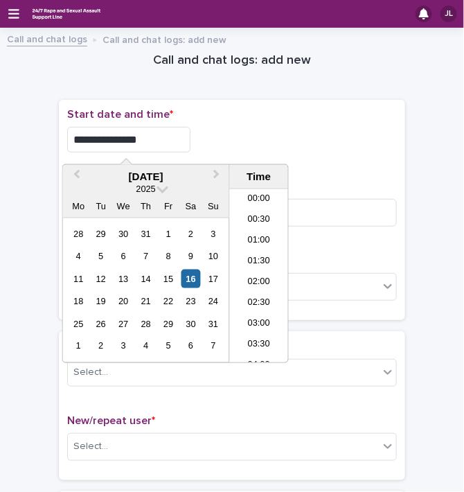
scroll to position [505, 0]
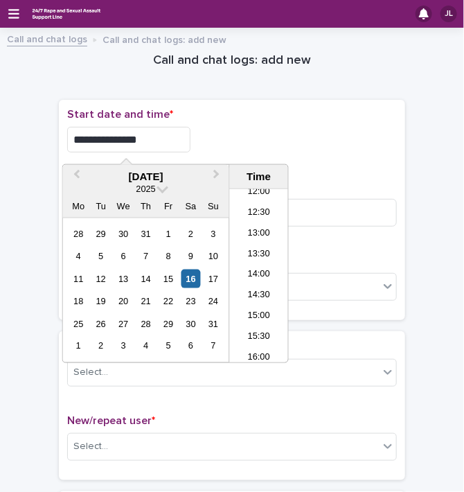
type input "**********"
click at [221, 139] on div "**********" at bounding box center [232, 140] width 330 height 26
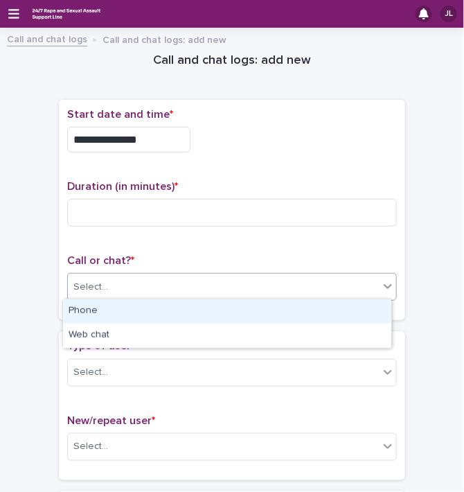
click at [134, 293] on div "Select..." at bounding box center [223, 287] width 311 height 23
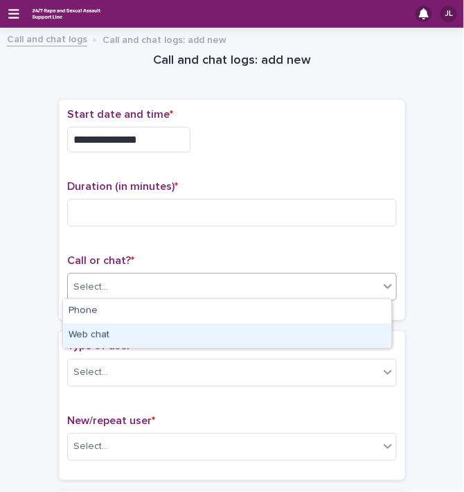
click at [108, 327] on div "Web chat" at bounding box center [227, 335] width 328 height 24
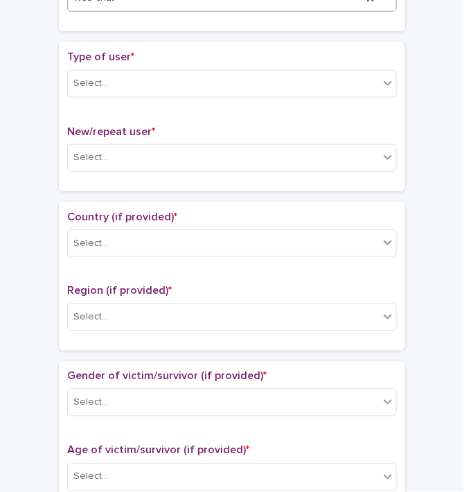
scroll to position [294, 0]
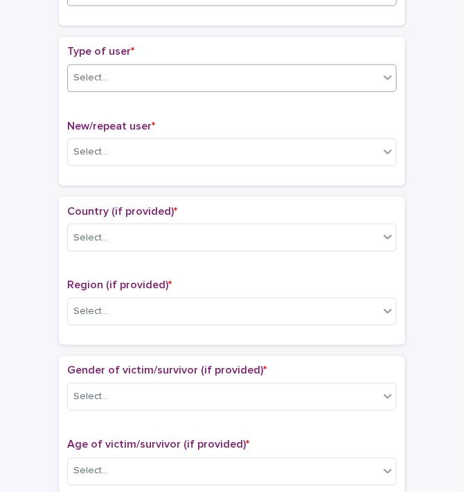
click at [249, 85] on div "Select..." at bounding box center [223, 77] width 311 height 23
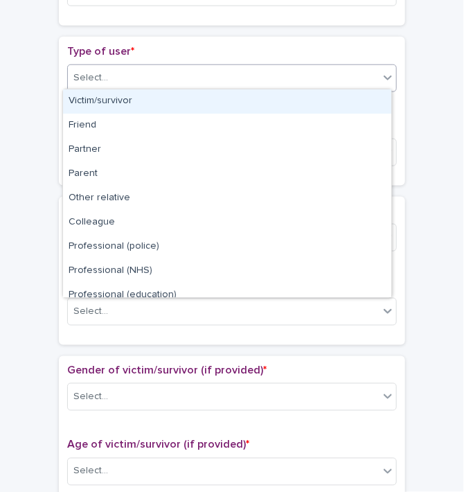
click at [207, 102] on div "Victim/survivor" at bounding box center [227, 101] width 328 height 24
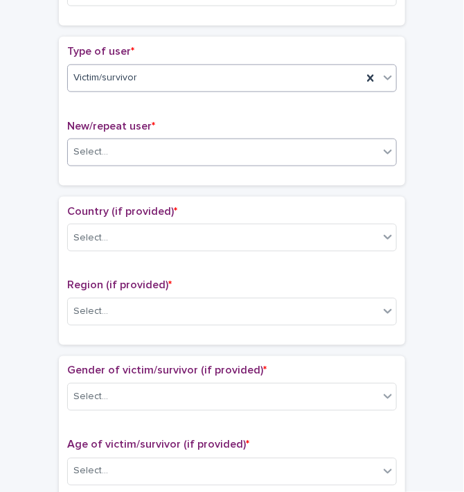
click at [148, 148] on div "Select..." at bounding box center [223, 152] width 311 height 23
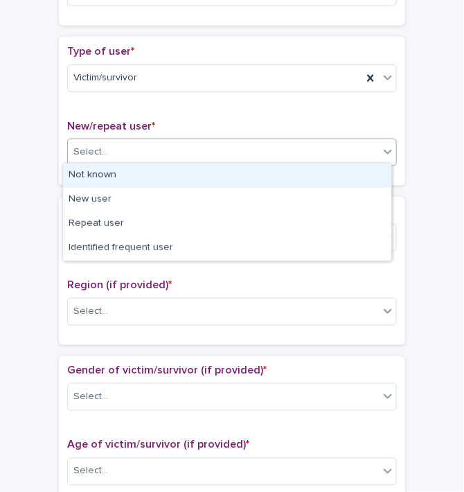
click at [123, 170] on div "Not known" at bounding box center [227, 175] width 328 height 24
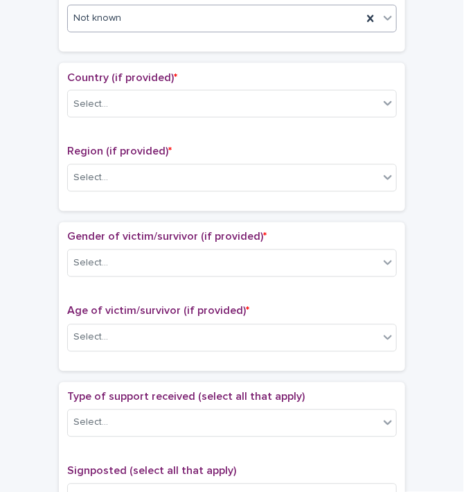
scroll to position [435, 0]
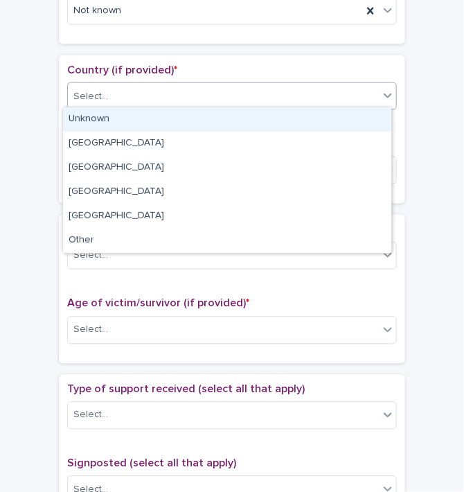
click at [168, 104] on div "Select..." at bounding box center [232, 96] width 330 height 28
click at [136, 115] on div "Unknown" at bounding box center [227, 119] width 328 height 24
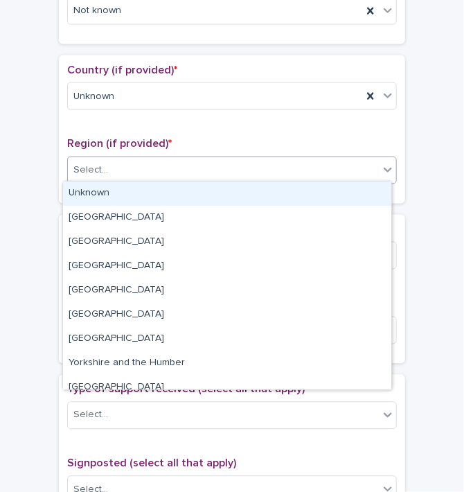
click at [104, 170] on div "Select..." at bounding box center [223, 170] width 311 height 23
click at [94, 183] on div "Unknown" at bounding box center [227, 193] width 328 height 24
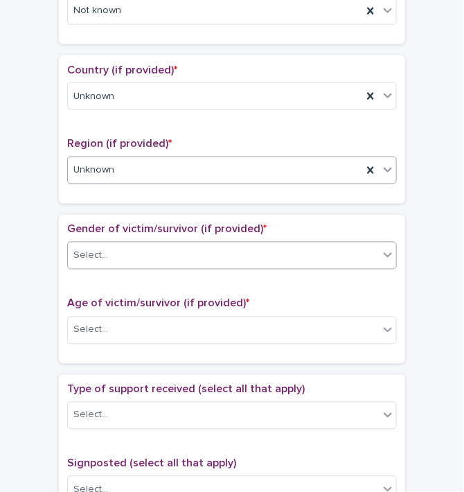
click at [86, 263] on div "Select..." at bounding box center [232, 256] width 330 height 28
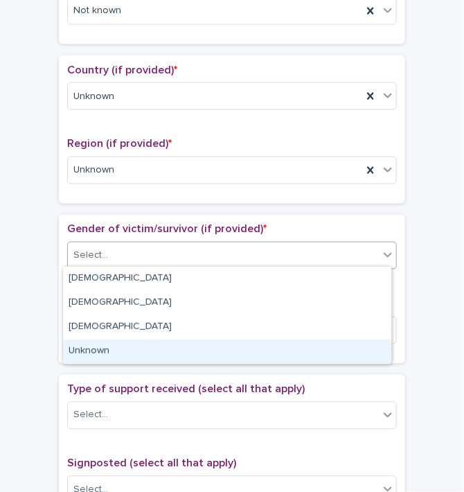
click at [87, 347] on div "Unknown" at bounding box center [227, 351] width 328 height 24
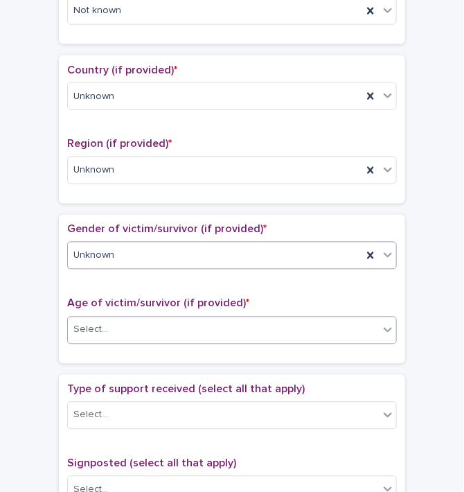
click at [107, 330] on div "Select..." at bounding box center [223, 329] width 311 height 23
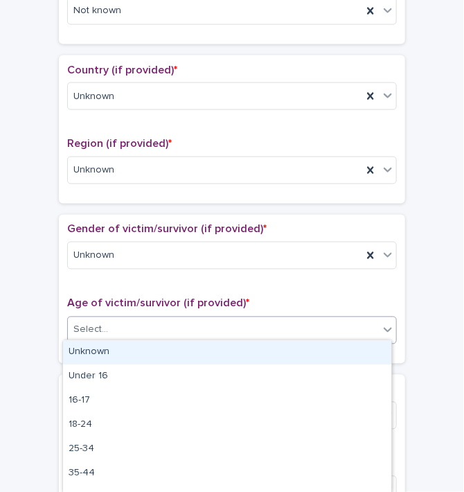
click at [75, 353] on div "Unknown" at bounding box center [227, 352] width 328 height 24
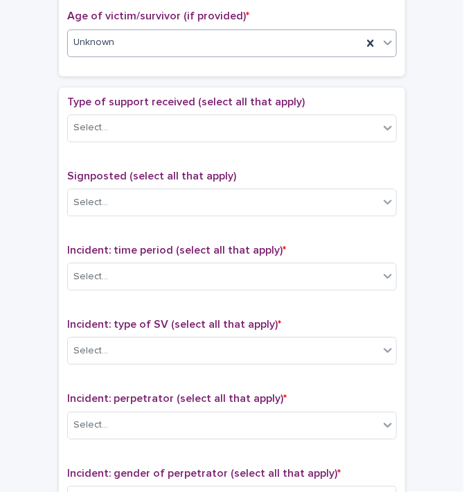
scroll to position [739, 0]
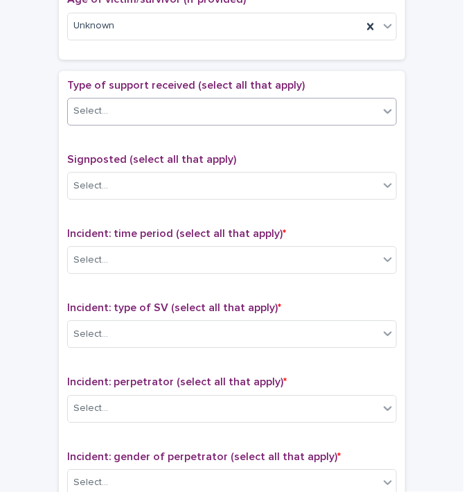
click at [164, 109] on div "Select..." at bounding box center [223, 111] width 311 height 23
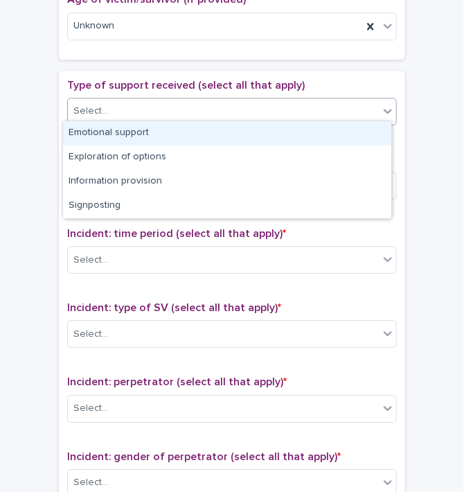
click at [141, 134] on div "Emotional support" at bounding box center [227, 133] width 328 height 24
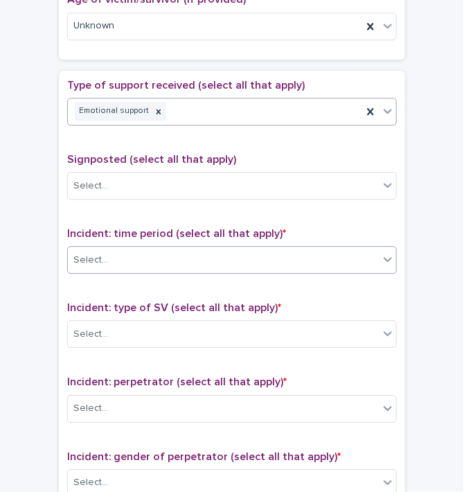
click at [107, 256] on div "Select..." at bounding box center [223, 260] width 311 height 23
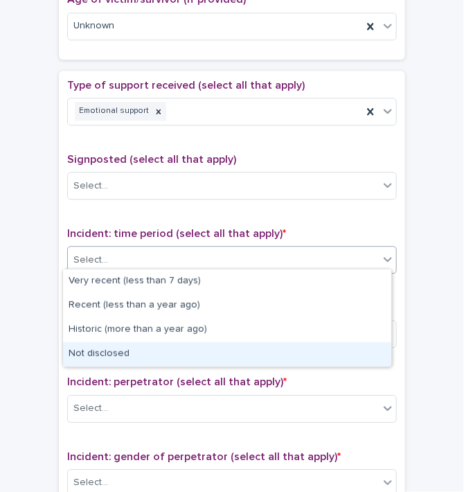
click at [99, 352] on div "Not disclosed" at bounding box center [227, 354] width 328 height 24
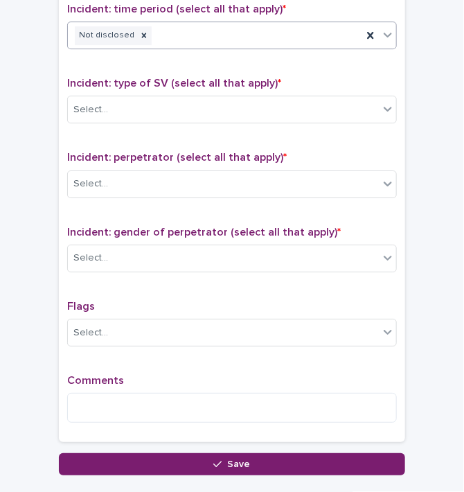
scroll to position [967, 0]
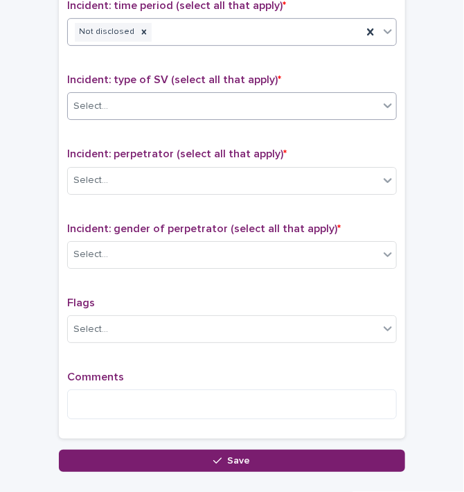
click at [230, 112] on div "Select..." at bounding box center [232, 106] width 330 height 28
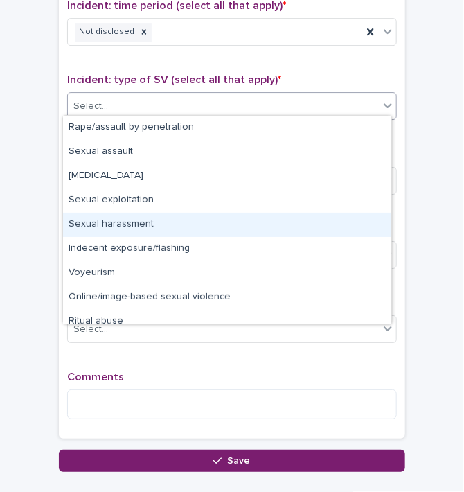
scroll to position [35, 0]
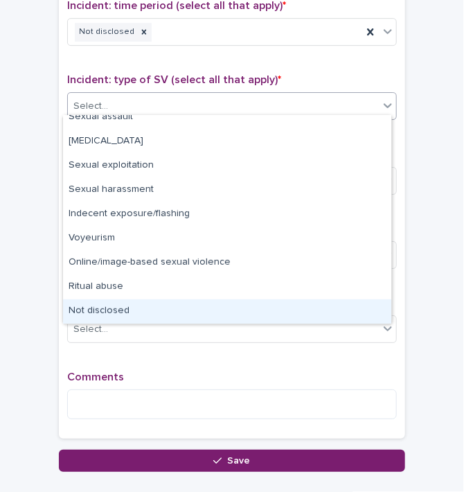
click at [249, 314] on div "Not disclosed" at bounding box center [227, 311] width 328 height 24
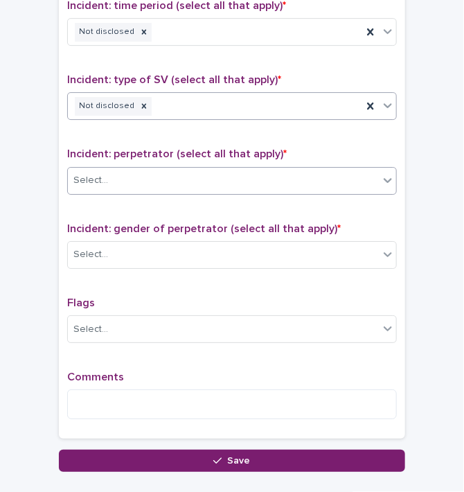
click at [168, 172] on div "Select..." at bounding box center [223, 180] width 311 height 23
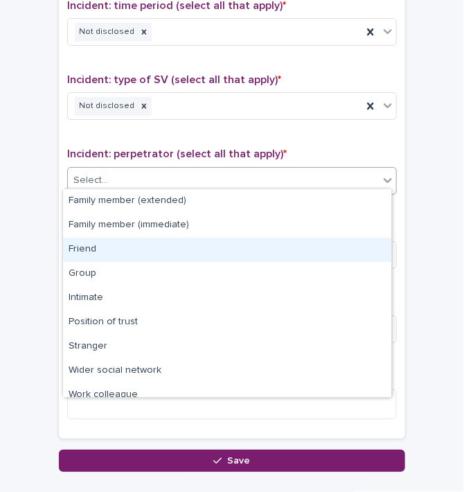
scroll to position [58, 0]
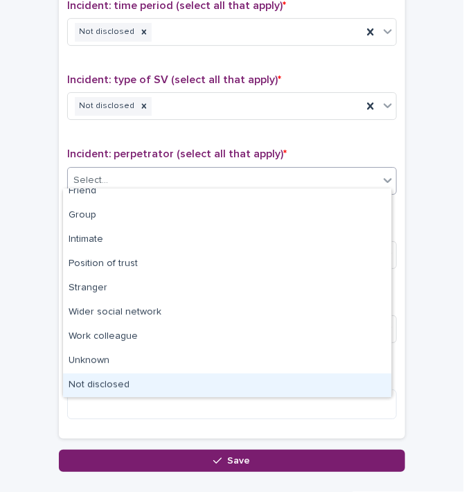
click at [240, 380] on div "Not disclosed" at bounding box center [227, 385] width 328 height 24
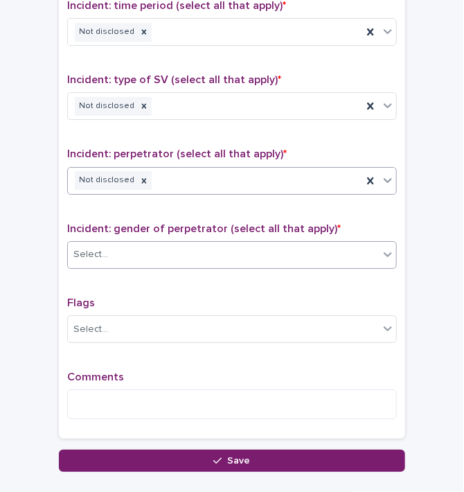
click at [169, 249] on div "Select..." at bounding box center [223, 254] width 311 height 23
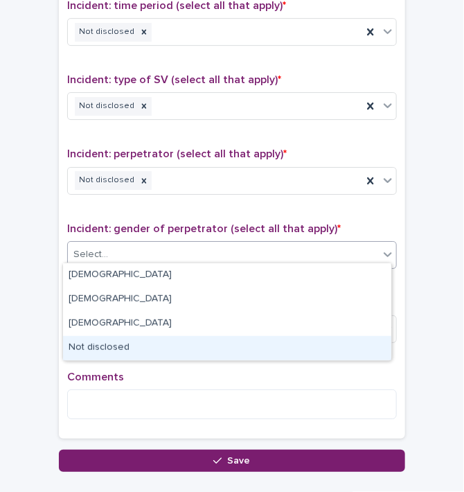
click at [101, 344] on div "Not disclosed" at bounding box center [227, 348] width 328 height 24
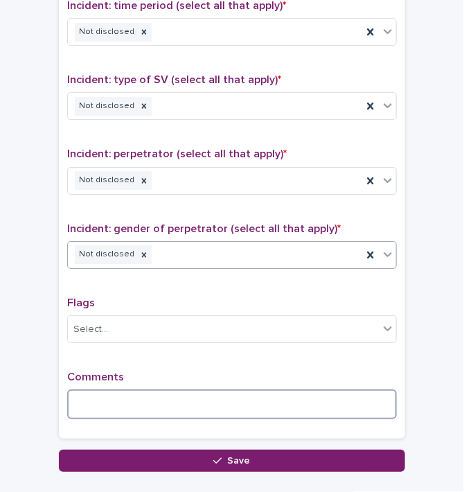
click at [199, 399] on textarea at bounding box center [232, 404] width 330 height 30
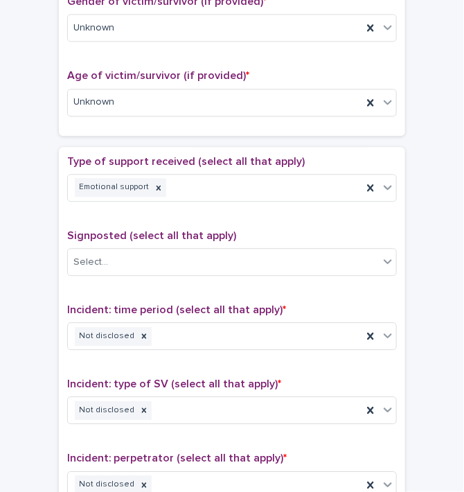
scroll to position [695, 0]
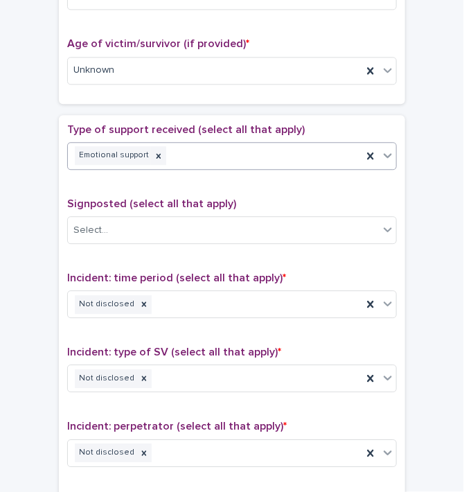
type textarea "**********"
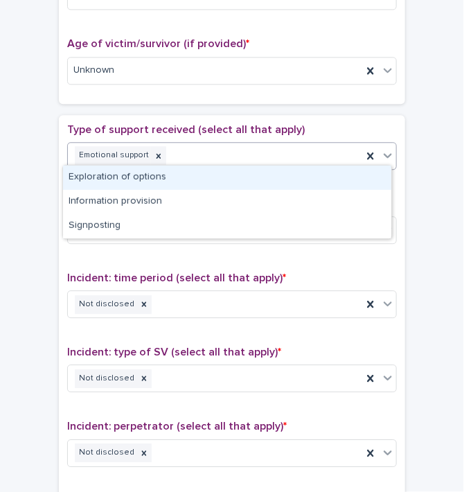
click at [273, 152] on div "Emotional support" at bounding box center [215, 155] width 294 height 24
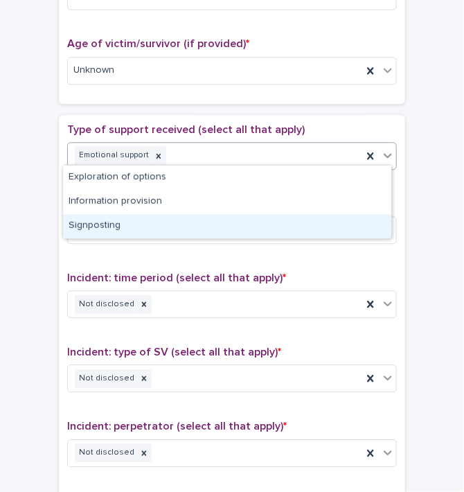
click at [170, 219] on div "Signposting" at bounding box center [227, 226] width 328 height 24
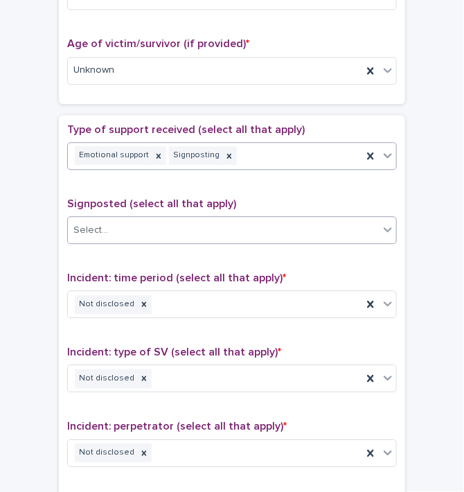
click at [152, 231] on div "Select..." at bounding box center [223, 230] width 311 height 23
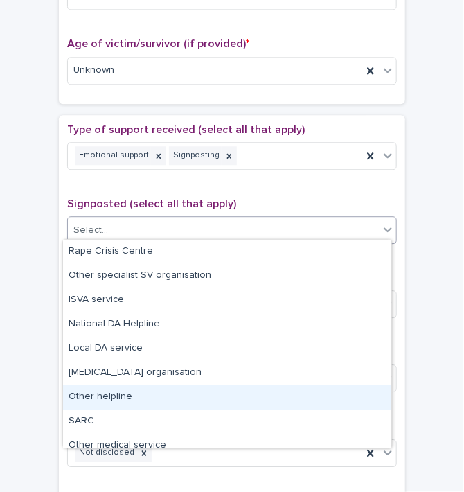
click at [116, 403] on div "Other helpline" at bounding box center [227, 397] width 328 height 24
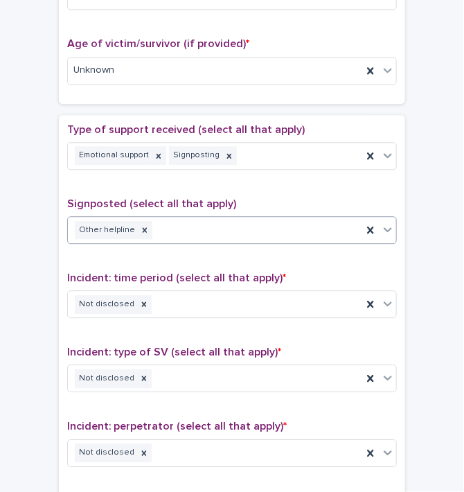
scroll to position [1072, 0]
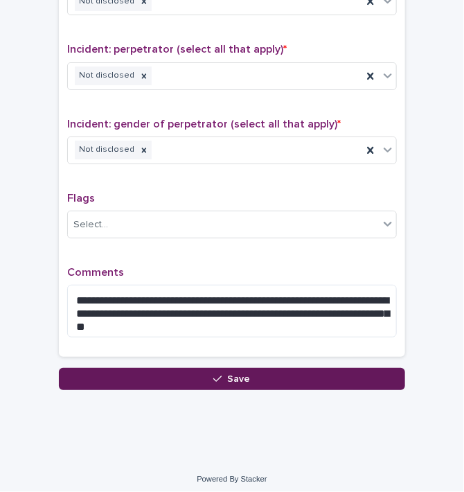
click at [296, 379] on button "Save" at bounding box center [232, 379] width 346 height 22
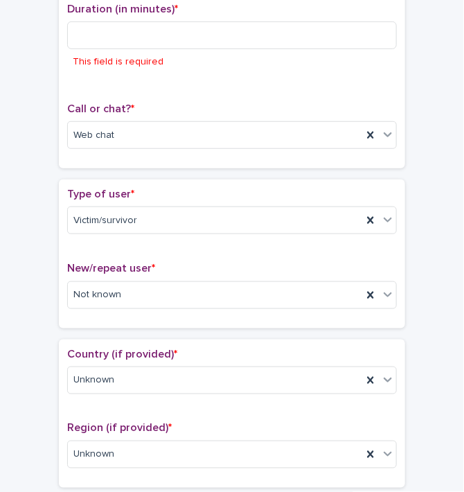
scroll to position [0, 0]
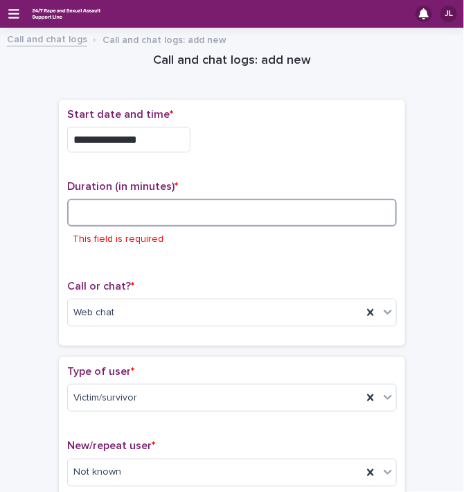
click at [172, 199] on input at bounding box center [232, 213] width 330 height 28
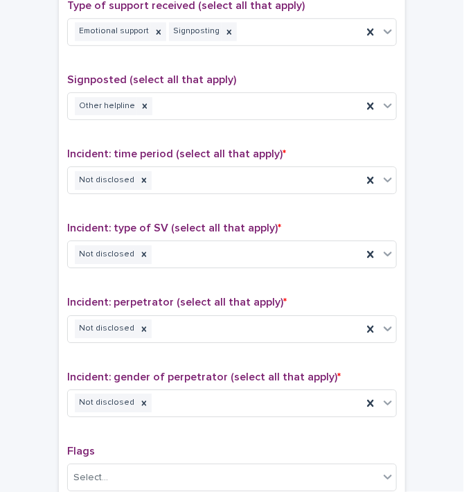
scroll to position [1072, 0]
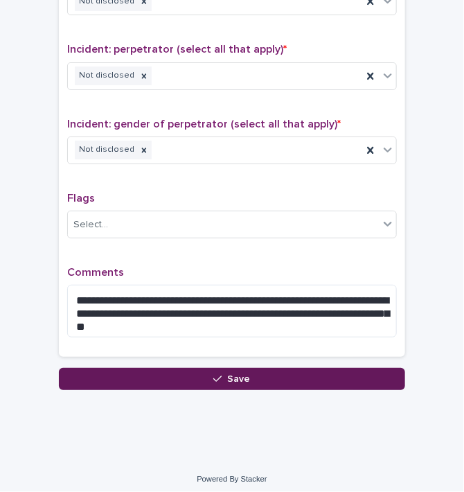
type input "**"
click at [273, 368] on button "Save" at bounding box center [232, 379] width 346 height 22
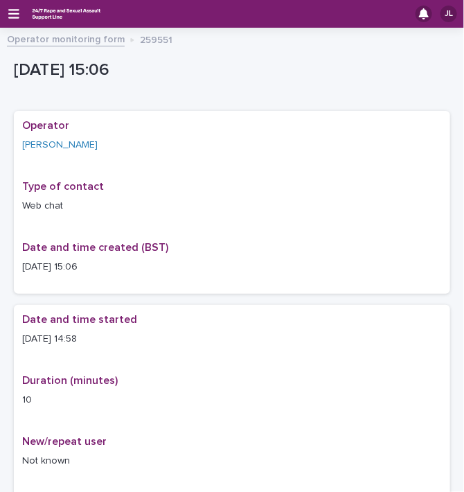
click at [103, 42] on link "Operator monitoring form" at bounding box center [66, 38] width 118 height 16
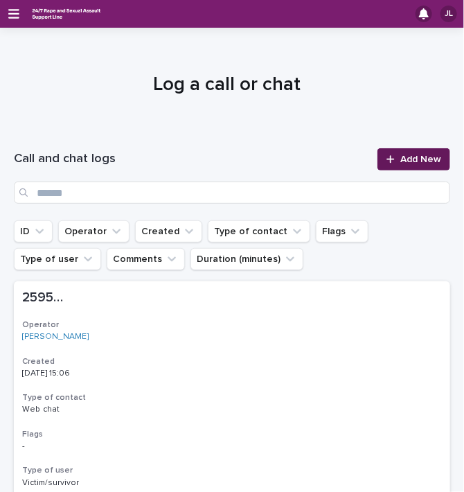
click at [411, 154] on span "Add New" at bounding box center [420, 159] width 41 height 10
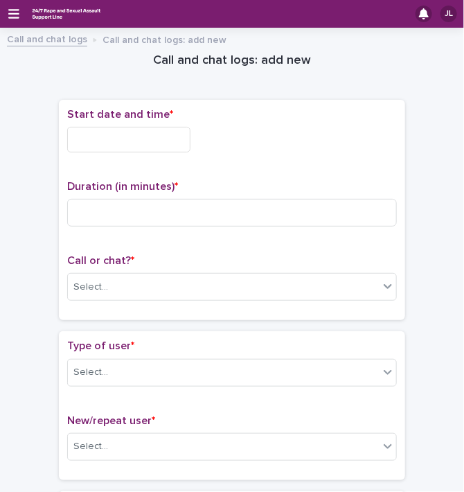
click at [166, 127] on input "text" at bounding box center [128, 140] width 123 height 26
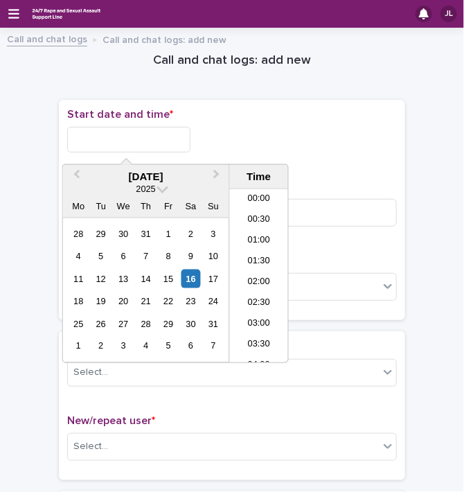
scroll to position [547, 0]
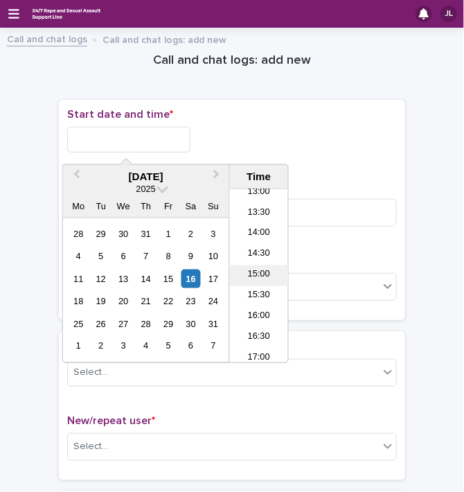
click at [264, 280] on li "15:00" at bounding box center [259, 275] width 59 height 21
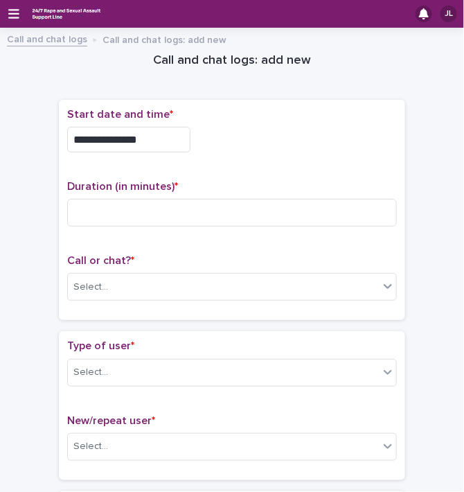
click at [170, 142] on input "**********" at bounding box center [128, 140] width 123 height 26
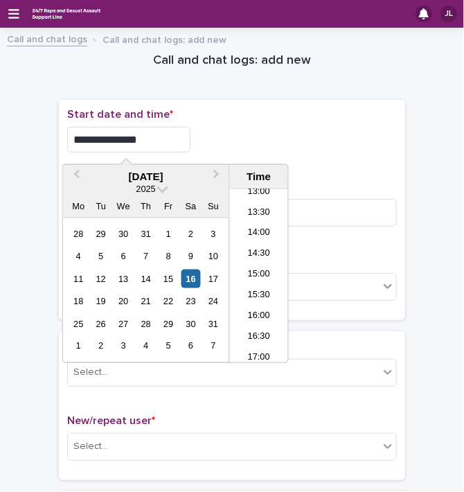
type input "**********"
click at [264, 125] on div "**********" at bounding box center [232, 135] width 330 height 55
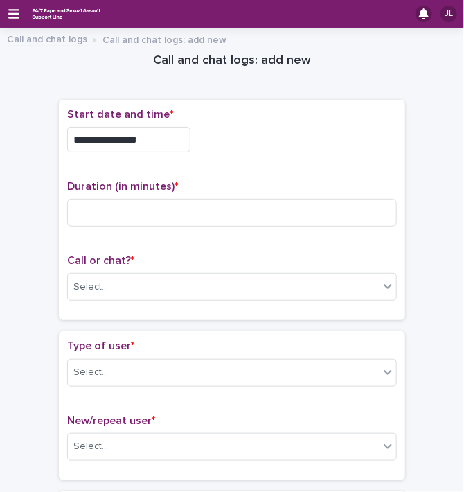
click at [138, 300] on div "Call or chat? * Select..." at bounding box center [232, 282] width 330 height 57
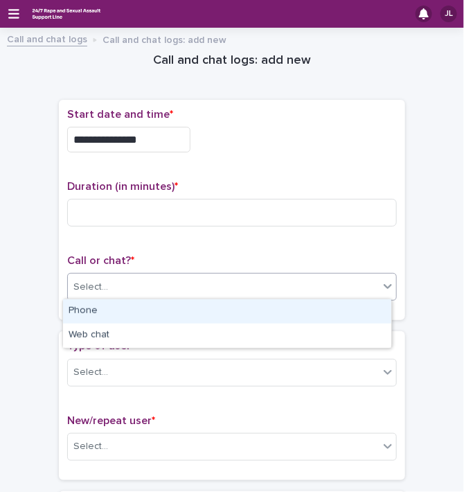
click at [125, 294] on div "Select..." at bounding box center [223, 287] width 311 height 23
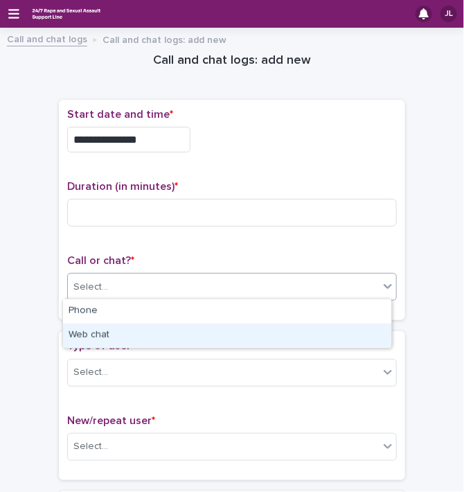
click at [94, 330] on div "Web chat" at bounding box center [227, 335] width 328 height 24
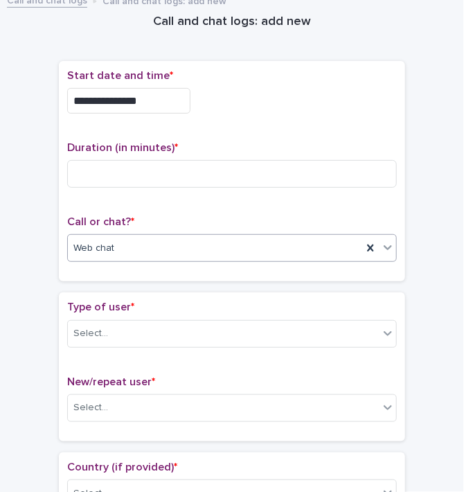
scroll to position [27, 0]
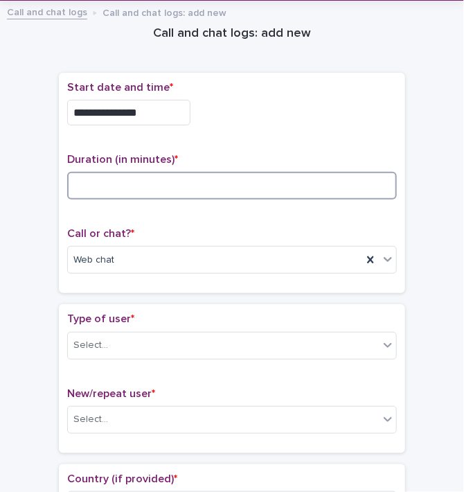
click at [192, 183] on input at bounding box center [232, 186] width 330 height 28
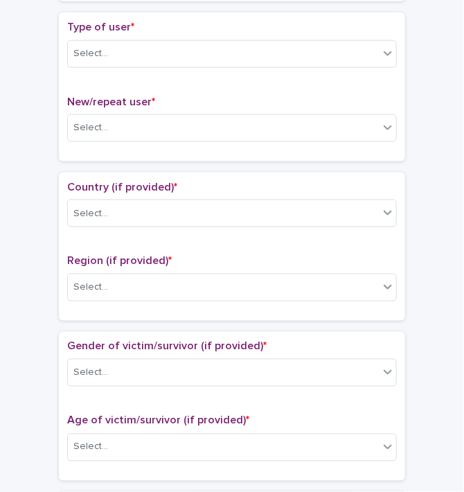
scroll to position [354, 0]
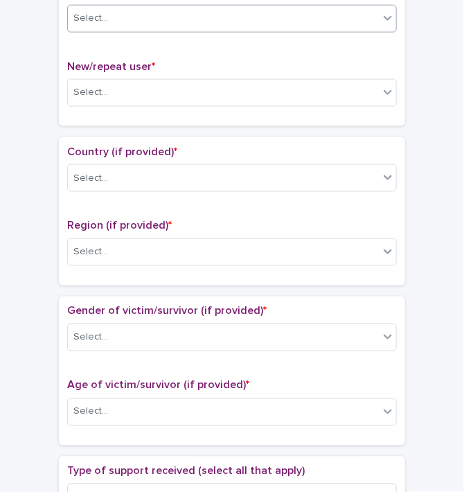
type input "**"
click at [170, 21] on div "Select..." at bounding box center [223, 18] width 311 height 23
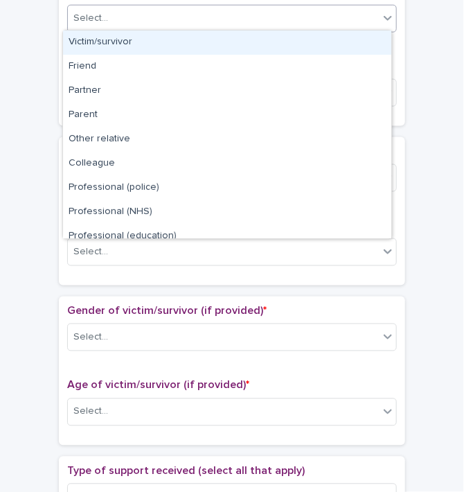
click at [136, 44] on div "Victim/survivor" at bounding box center [227, 42] width 328 height 24
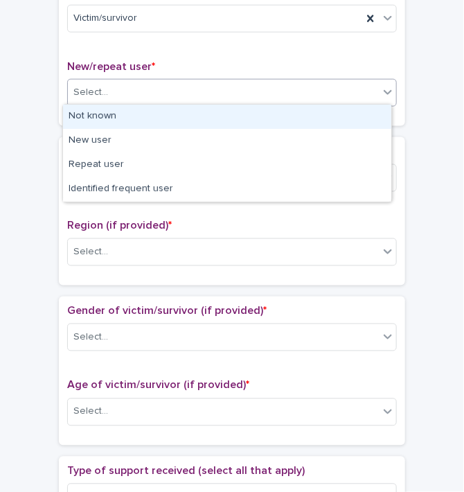
click at [113, 98] on div "Select..." at bounding box center [223, 92] width 311 height 23
click at [93, 125] on div "Not known" at bounding box center [227, 117] width 328 height 24
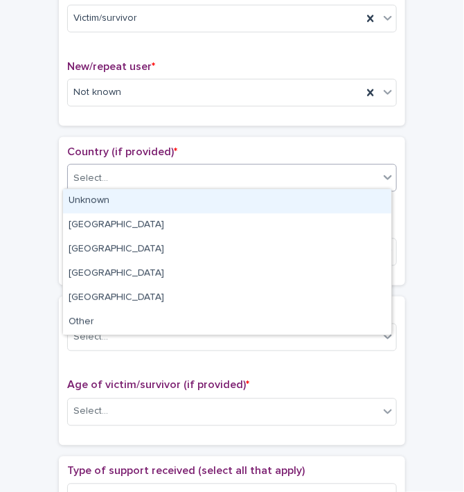
click at [84, 178] on div "Select..." at bounding box center [90, 178] width 35 height 15
click at [83, 201] on div "Unknown" at bounding box center [227, 201] width 328 height 24
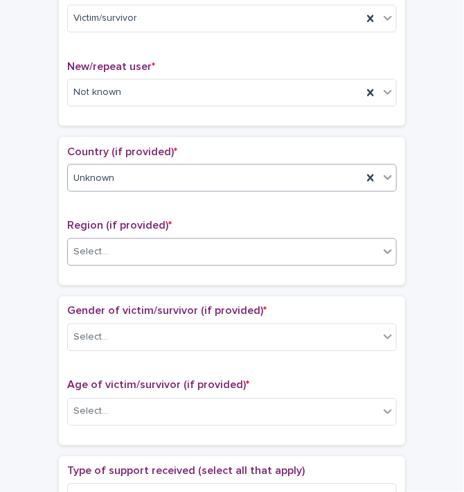
click at [83, 245] on div "Select..." at bounding box center [90, 252] width 35 height 15
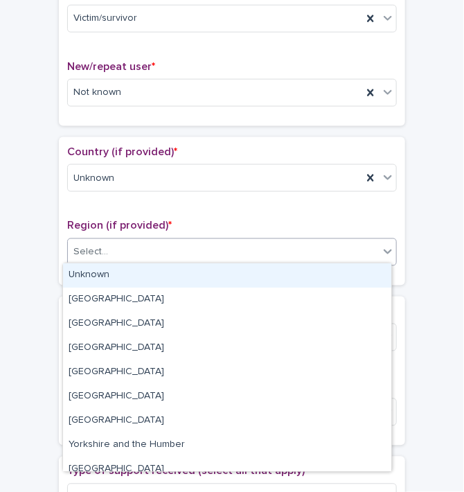
click at [87, 273] on div "Unknown" at bounding box center [227, 275] width 328 height 24
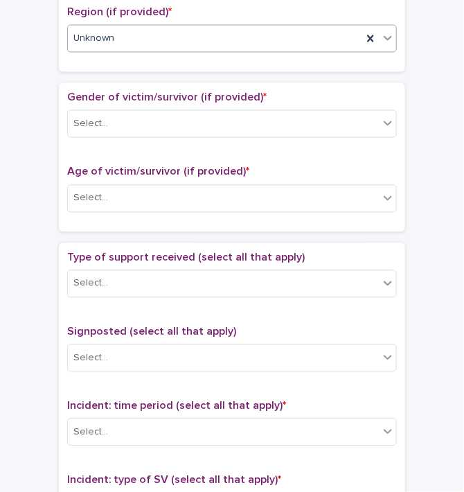
scroll to position [570, 0]
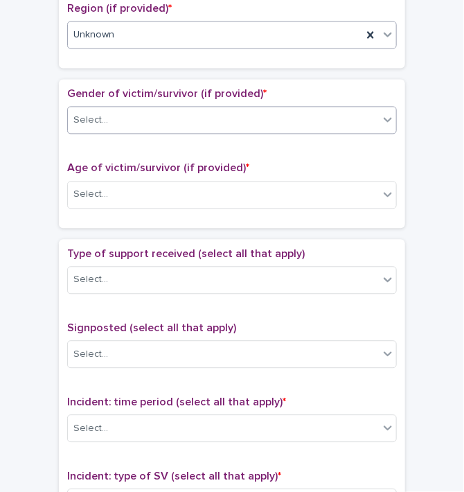
click at [136, 111] on div "Select..." at bounding box center [223, 120] width 311 height 23
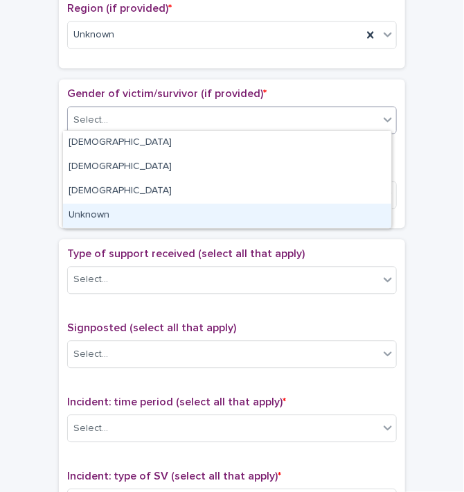
click at [107, 210] on div "Unknown" at bounding box center [227, 216] width 328 height 24
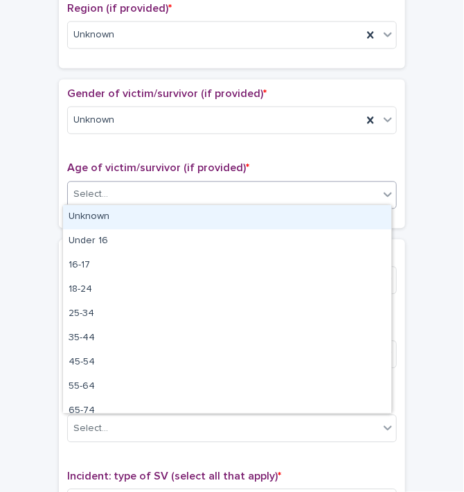
click at [100, 191] on div "Select..." at bounding box center [90, 195] width 35 height 15
click at [90, 215] on div "Unknown" at bounding box center [227, 217] width 328 height 24
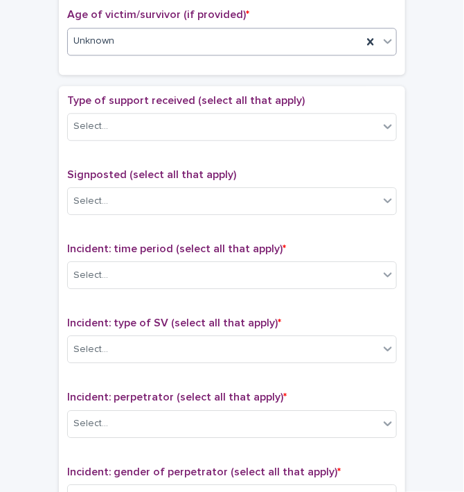
scroll to position [743, 0]
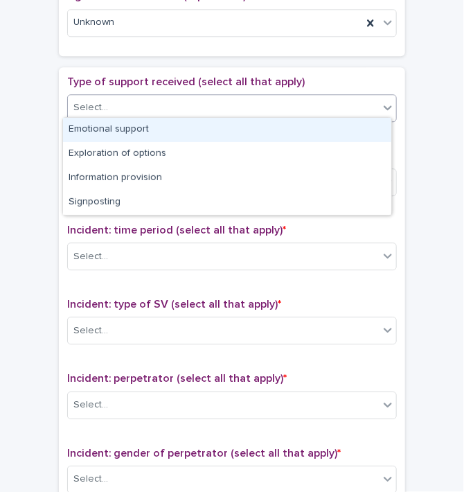
click at [220, 98] on div "Select..." at bounding box center [223, 107] width 311 height 23
click at [166, 126] on div "Emotional support" at bounding box center [227, 130] width 328 height 24
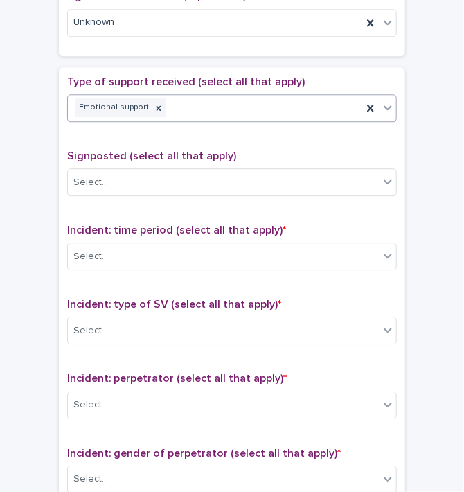
click at [292, 105] on div "Emotional support" at bounding box center [215, 108] width 294 height 24
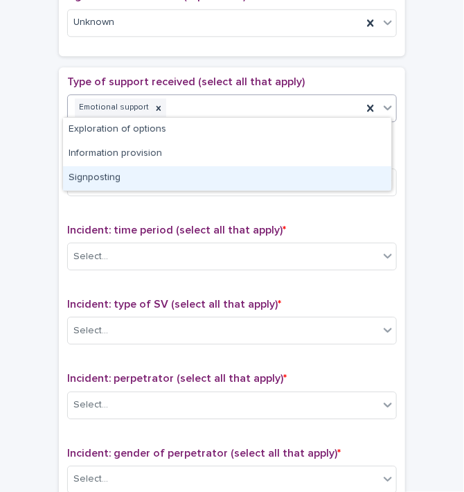
click at [190, 172] on div "Signposting" at bounding box center [227, 178] width 328 height 24
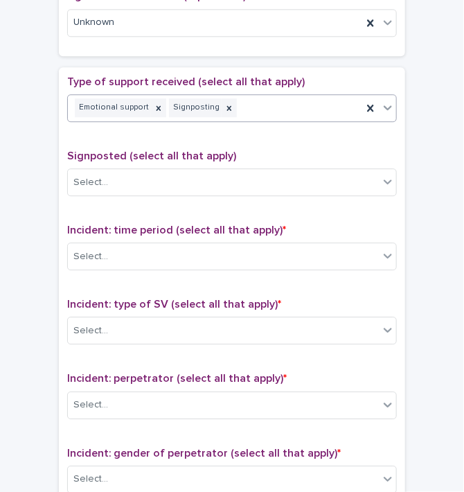
click at [138, 195] on div "Signposted (select all that apply) Select..." at bounding box center [232, 178] width 330 height 57
click at [117, 177] on div "Select..." at bounding box center [223, 182] width 311 height 23
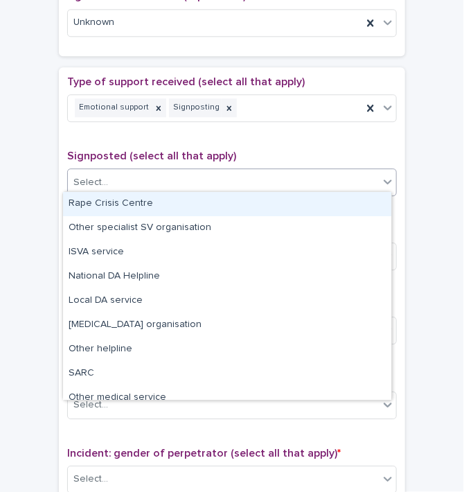
click at [97, 208] on div "Rape Crisis Centre" at bounding box center [227, 204] width 328 height 24
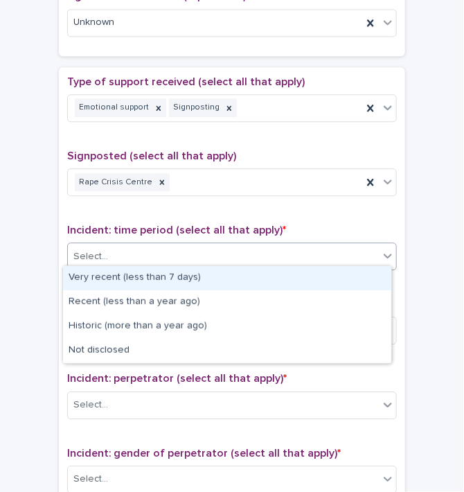
click at [109, 258] on div at bounding box center [109, 256] width 1 height 15
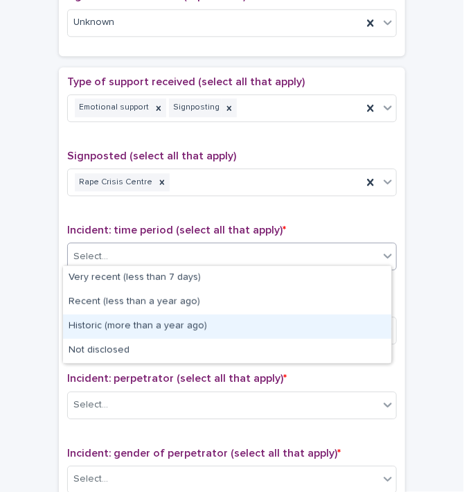
click at [98, 323] on div "Historic (more than a year ago)" at bounding box center [227, 326] width 328 height 24
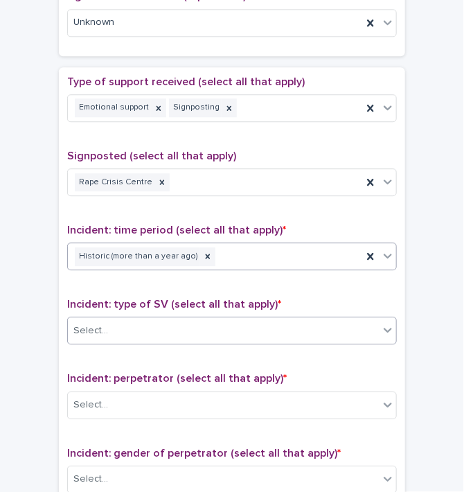
click at [135, 321] on div "Select..." at bounding box center [223, 330] width 311 height 23
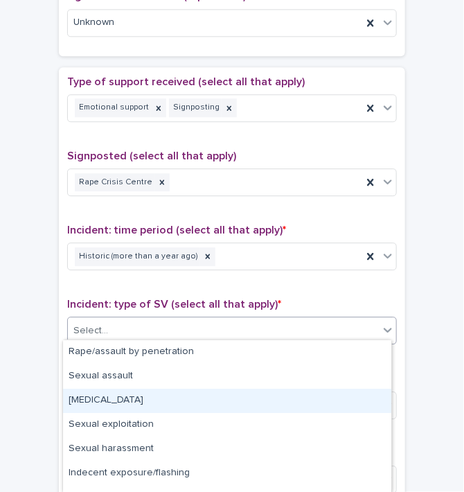
click at [96, 395] on div "Child sexual abuse" at bounding box center [227, 400] width 328 height 24
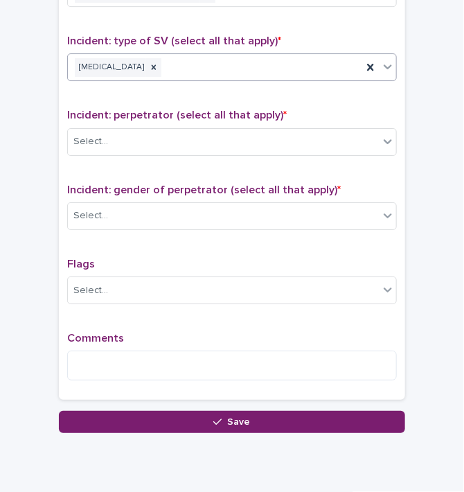
scroll to position [1019, 0]
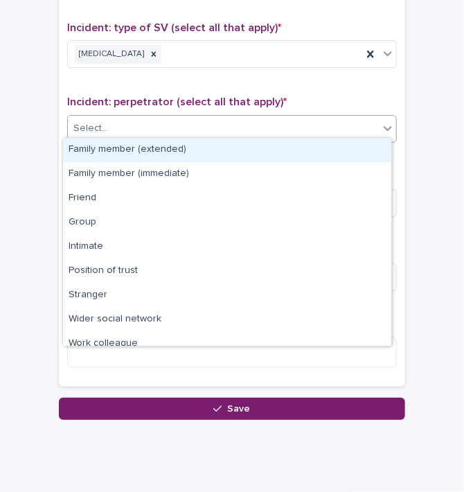
click at [219, 117] on div "Select..." at bounding box center [223, 128] width 311 height 23
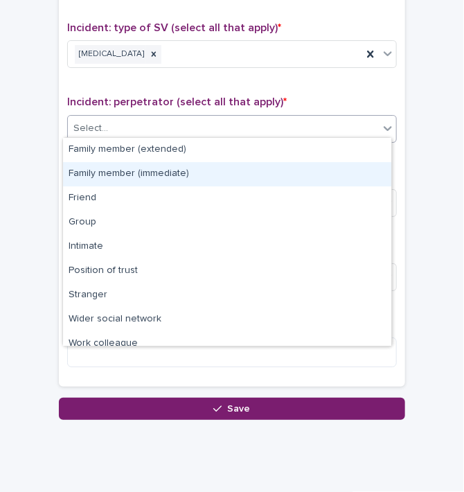
click at [137, 163] on div "Family member (immediate)" at bounding box center [227, 174] width 328 height 24
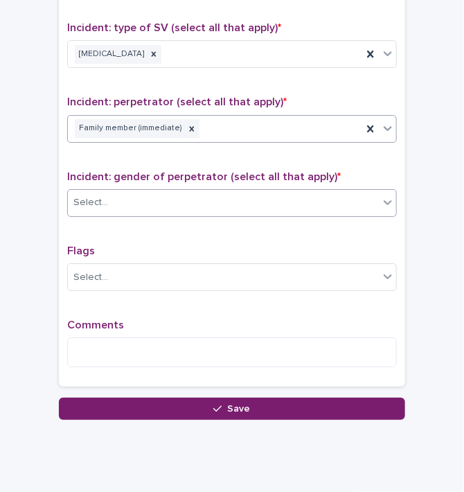
click at [104, 201] on div "Select..." at bounding box center [223, 202] width 311 height 23
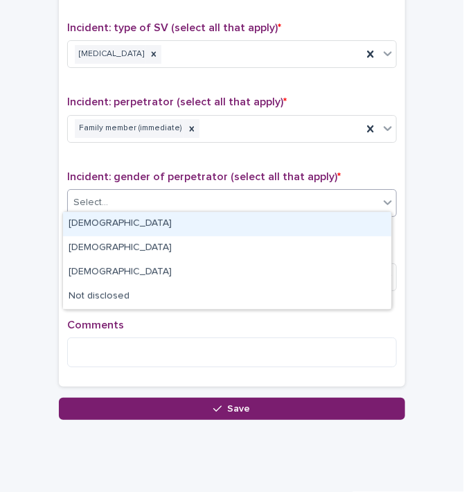
click at [96, 222] on div "Male" at bounding box center [227, 224] width 328 height 24
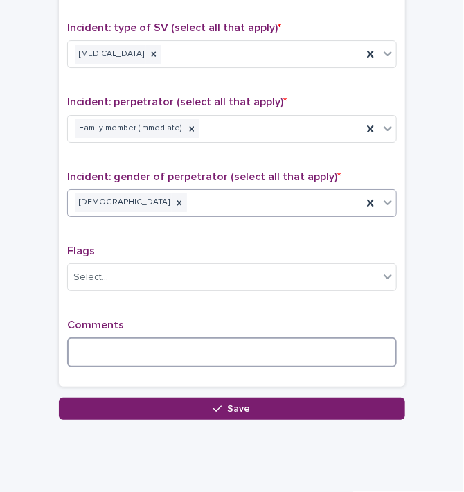
click at [113, 355] on textarea at bounding box center [232, 352] width 330 height 30
click at [115, 350] on textarea "**********" at bounding box center [232, 352] width 330 height 30
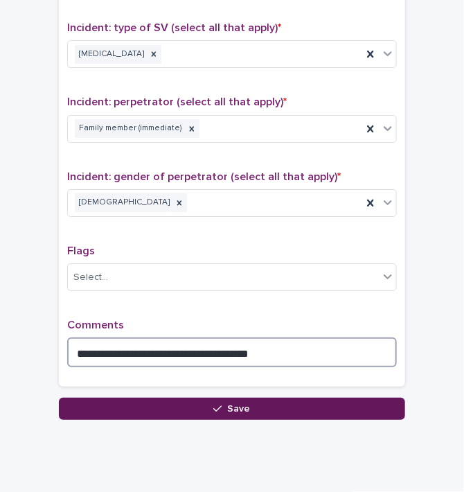
type textarea "**********"
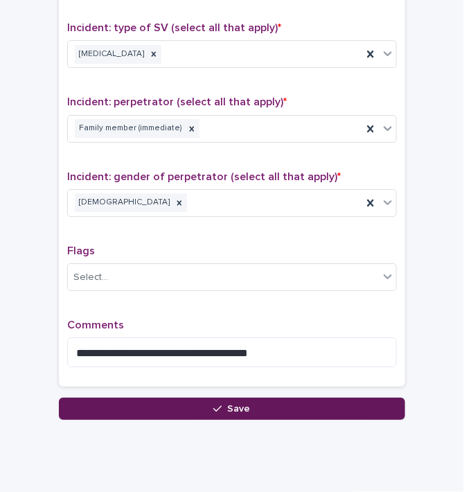
click at [213, 404] on icon "button" at bounding box center [217, 409] width 8 height 10
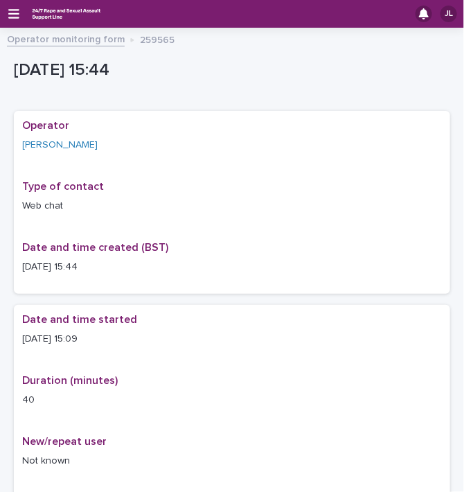
click at [36, 37] on link "Operator monitoring form" at bounding box center [66, 38] width 118 height 16
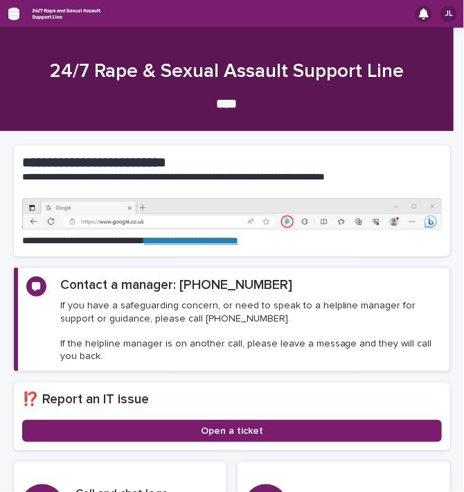
click at [15, 17] on icon "button" at bounding box center [13, 14] width 11 height 12
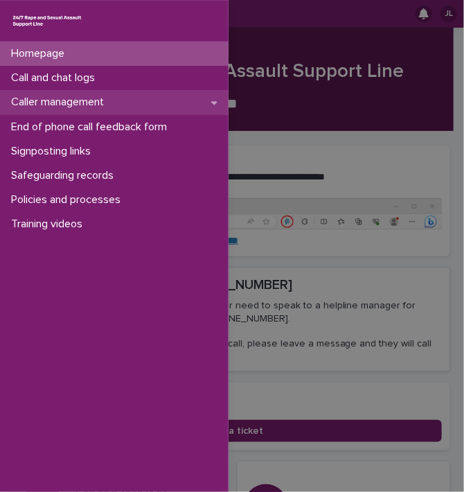
click at [51, 108] on p "Caller management" at bounding box center [60, 102] width 109 height 13
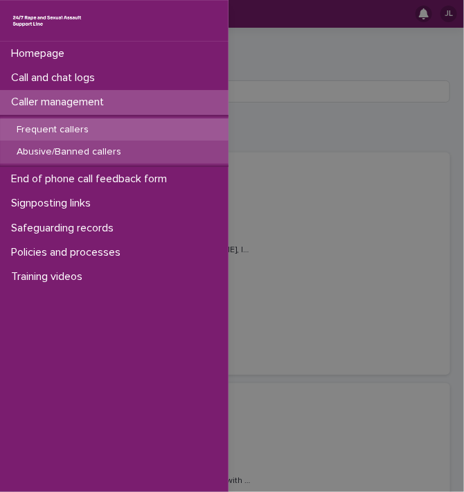
click at [70, 147] on p "Abusive/Banned callers" at bounding box center [69, 152] width 127 height 12
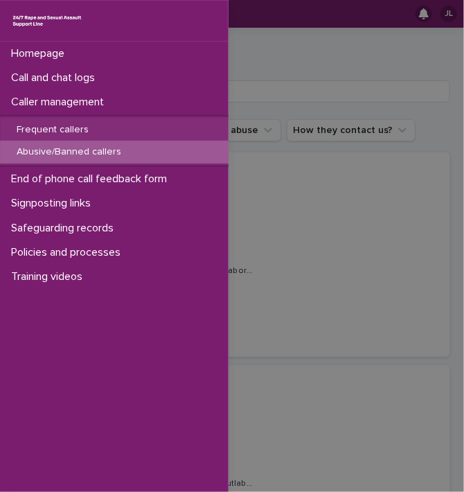
click at [325, 200] on div "Homepage Call and chat logs Caller management Frequent callers Abusive/Banned c…" at bounding box center [232, 246] width 464 height 492
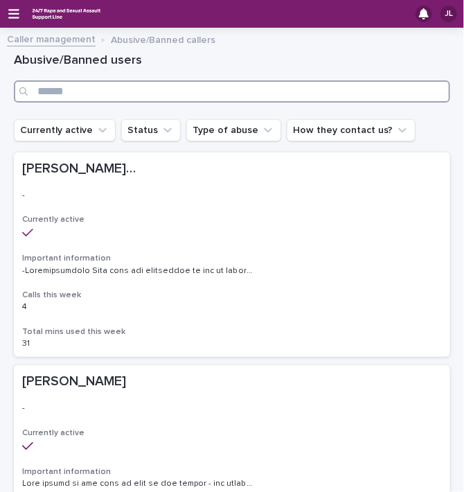
click at [170, 89] on input "Search" at bounding box center [232, 91] width 436 height 22
type input "******"
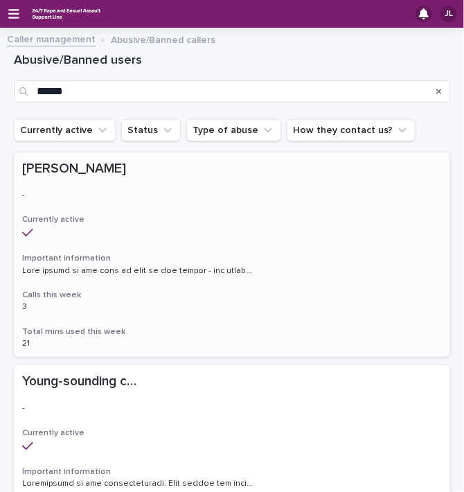
click at [165, 260] on h3 "Important information" at bounding box center [232, 258] width 420 height 11
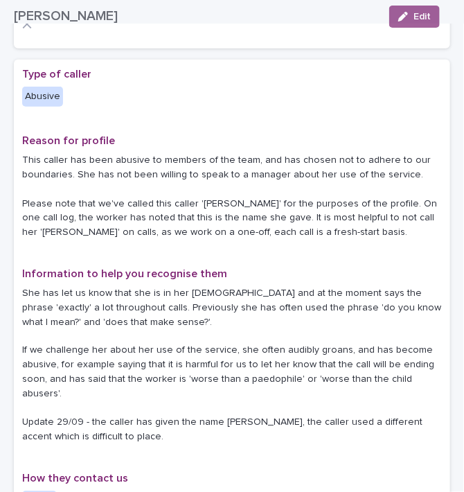
scroll to position [287, 0]
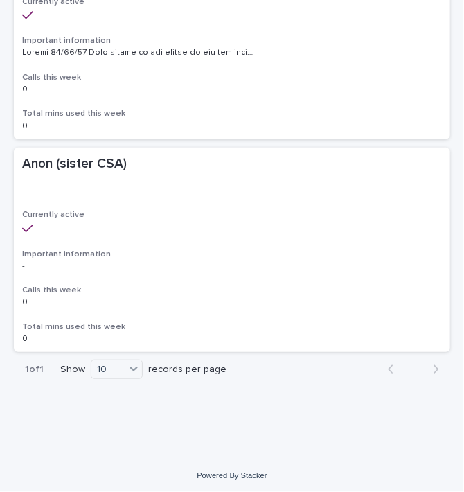
scroll to position [1498, 0]
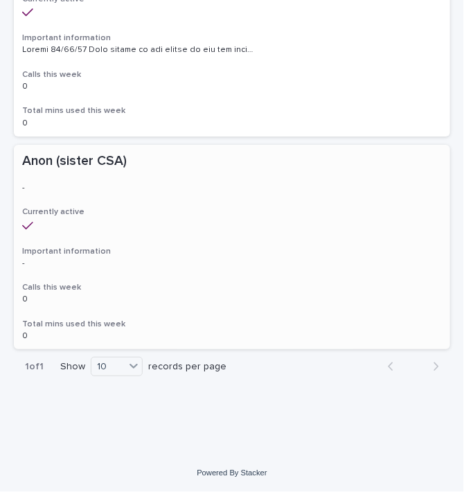
click at [91, 161] on p "Anon (sister CSA)" at bounding box center [75, 159] width 107 height 19
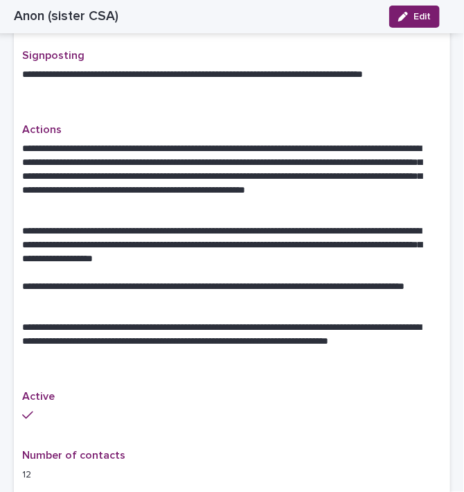
scroll to position [726, 0]
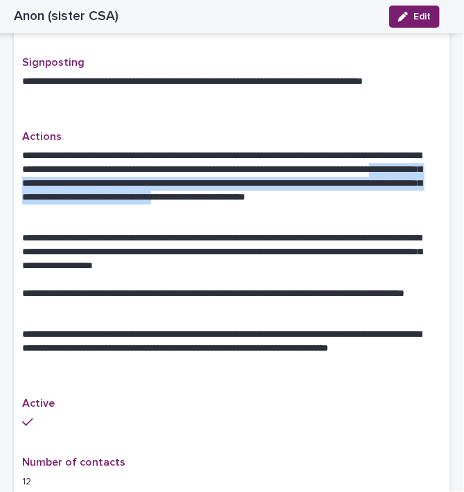
drag, startPoint x: 55, startPoint y: 211, endPoint x: 153, endPoint y: 180, distance: 102.5
click at [153, 180] on p "**********" at bounding box center [226, 183] width 409 height 69
copy p "**********"
click at [422, 9] on button "Edit" at bounding box center [414, 17] width 51 height 22
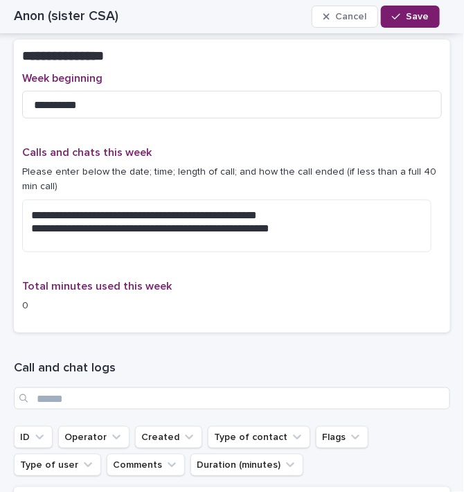
scroll to position [1217, 0]
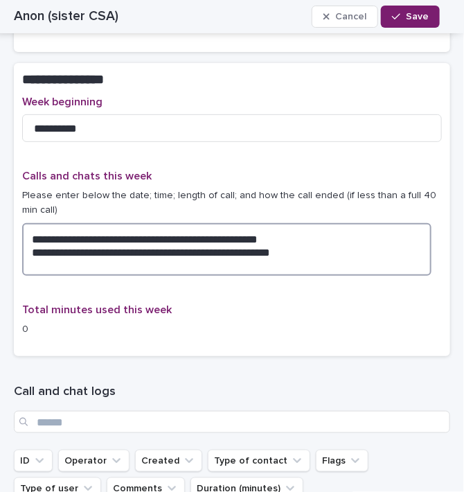
click at [322, 253] on textarea "**********" at bounding box center [226, 249] width 409 height 53
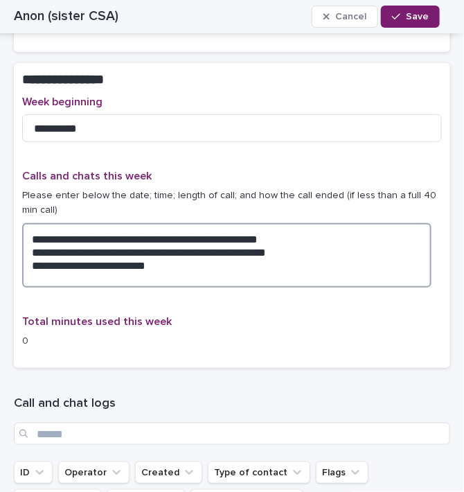
drag, startPoint x: 281, startPoint y: 250, endPoint x: 147, endPoint y: 249, distance: 134.3
click at [147, 249] on textarea "**********" at bounding box center [226, 255] width 409 height 64
click at [167, 262] on textarea "**********" at bounding box center [226, 255] width 409 height 64
paste textarea "**********"
type textarea "**********"
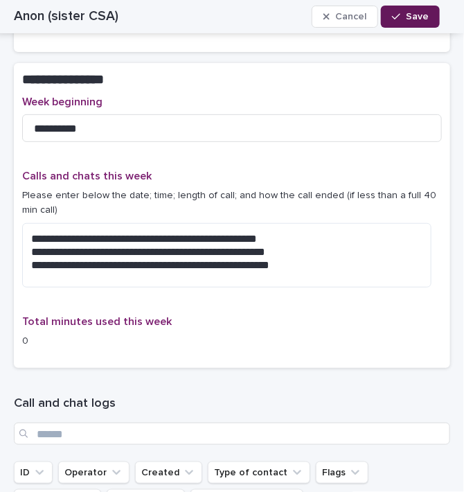
click at [424, 13] on span "Save" at bounding box center [417, 17] width 23 height 10
